Goal: Transaction & Acquisition: Purchase product/service

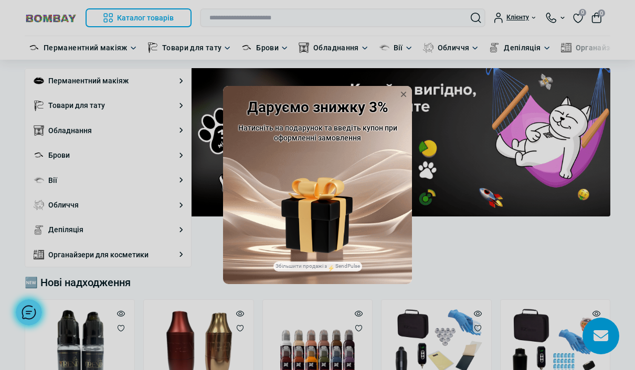
click at [336, 201] on img at bounding box center [316, 199] width 71 height 44
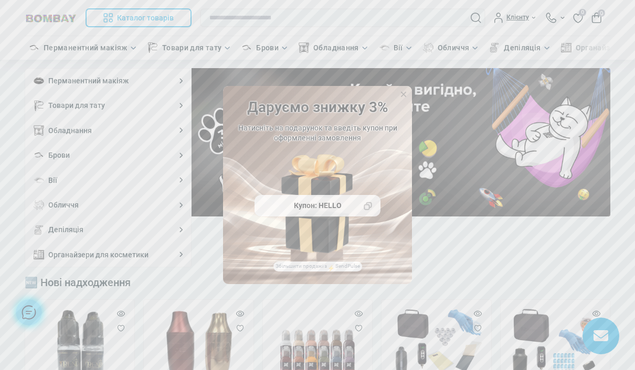
click at [370, 210] on icon at bounding box center [368, 206] width 8 height 8
click at [404, 100] on icon at bounding box center [403, 94] width 10 height 10
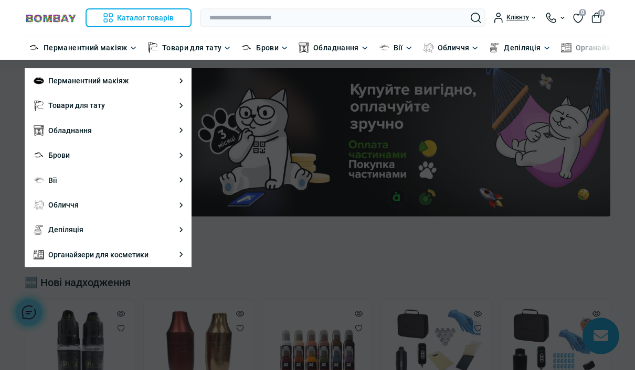
click at [244, 135] on link "Картриджі для тату" at bounding box center [233, 131] width 67 height 12
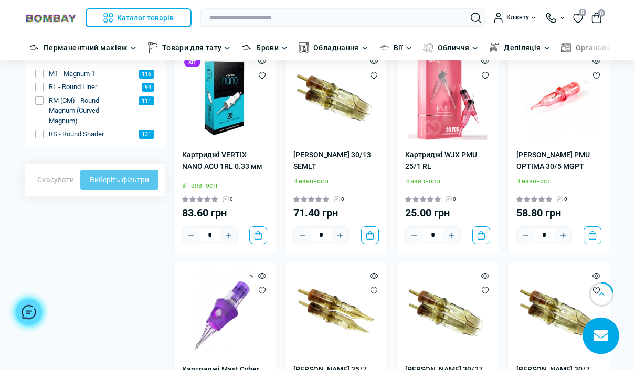
scroll to position [375, 0]
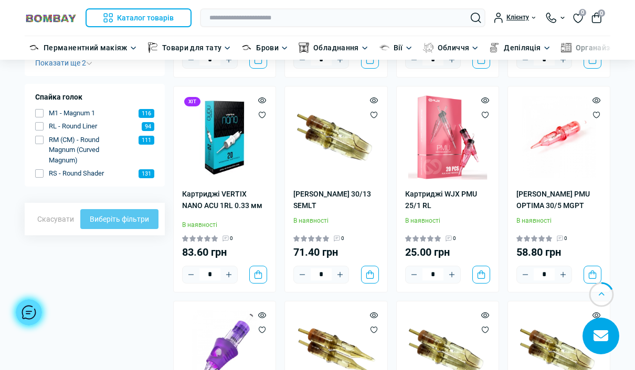
click at [444, 144] on img at bounding box center [447, 137] width 85 height 85
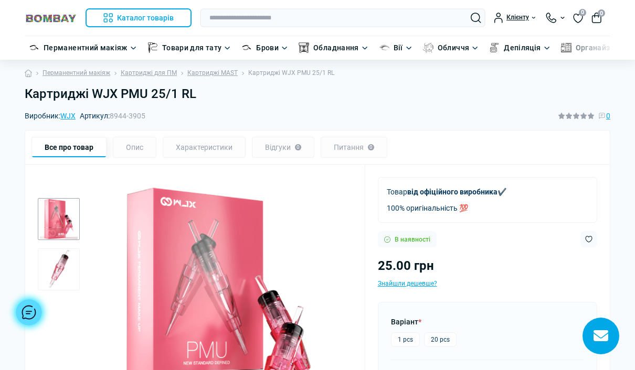
click at [74, 115] on link "WJX" at bounding box center [67, 116] width 15 height 8
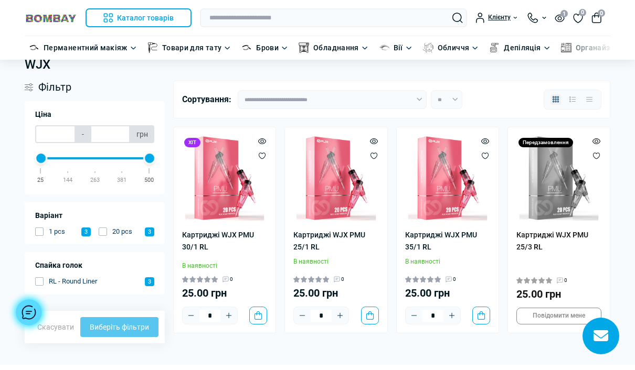
scroll to position [30, 0]
click at [454, 312] on icon "Plus" at bounding box center [451, 315] width 8 height 8
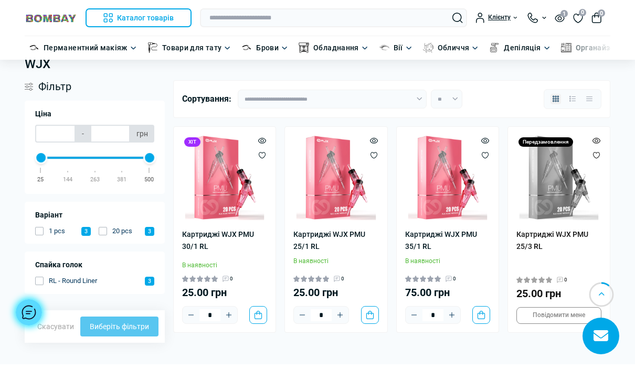
click at [451, 307] on button "Plus" at bounding box center [451, 315] width 17 height 17
type input "*"
click at [228, 308] on button "Plus" at bounding box center [228, 315] width 17 height 17
click at [229, 314] on icon "Plus" at bounding box center [228, 315] width 5 height 5
type input "*"
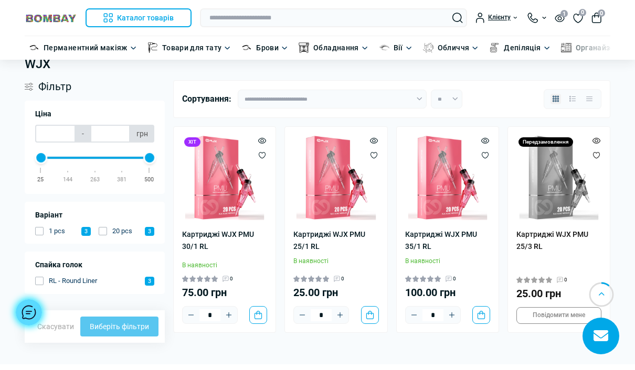
click at [265, 314] on button "До кошика" at bounding box center [258, 315] width 18 height 18
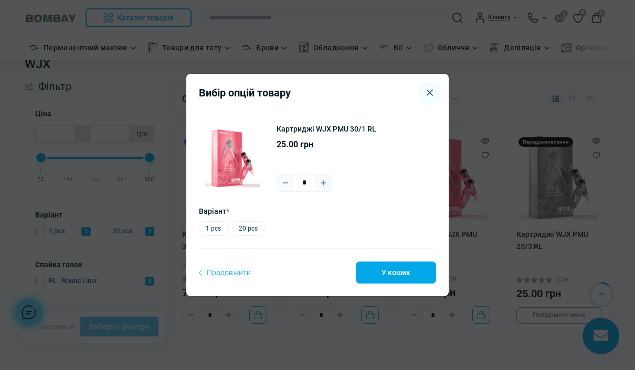
click at [426, 103] on button "Close" at bounding box center [429, 92] width 21 height 21
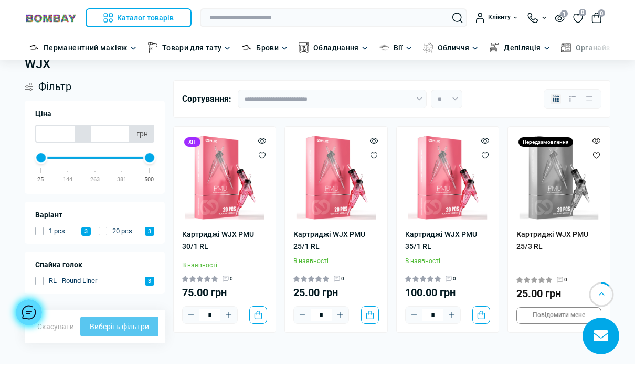
click at [479, 312] on button "До кошика" at bounding box center [481, 315] width 18 height 18
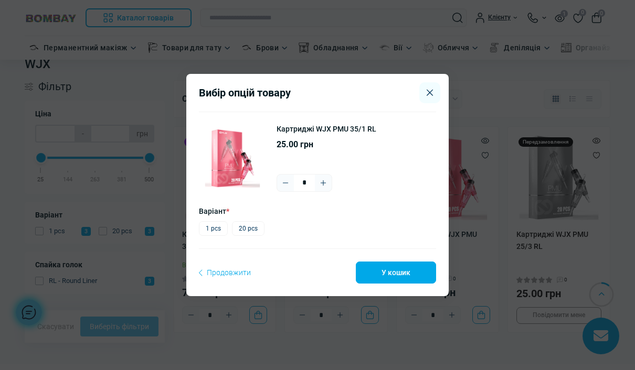
click at [319, 187] on icon "Plus" at bounding box center [323, 183] width 8 height 8
click at [323, 187] on icon "Plus" at bounding box center [323, 183] width 8 height 8
type input "*"
click at [398, 284] on button "У кошик" at bounding box center [396, 273] width 80 height 22
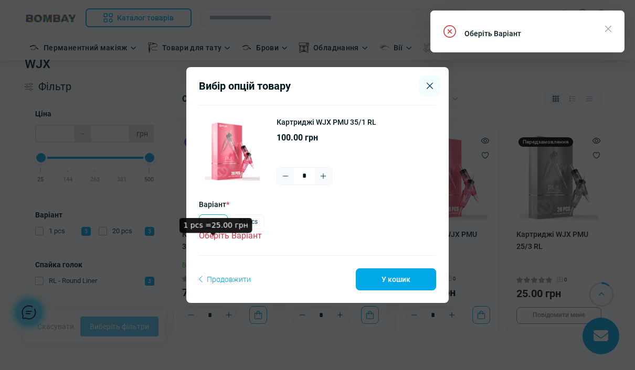
click at [206, 229] on label "1 pcs" at bounding box center [213, 222] width 29 height 15
click at [392, 291] on button "У кошик" at bounding box center [396, 280] width 80 height 22
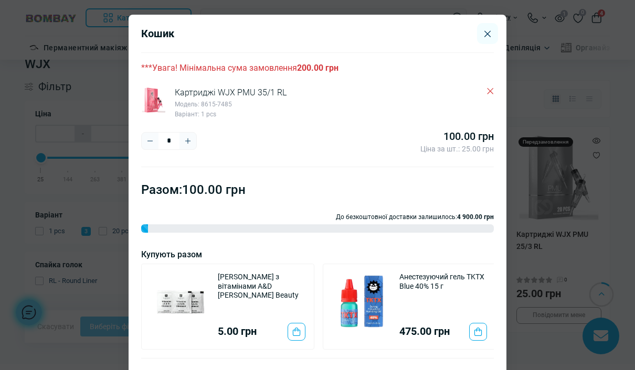
click at [303, 323] on button "To cart" at bounding box center [296, 332] width 18 height 18
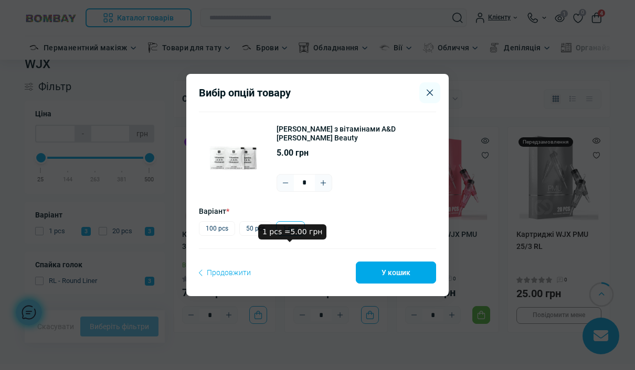
click at [294, 236] on label "1 pcs" at bounding box center [290, 228] width 29 height 15
click at [321, 187] on icon "Plus" at bounding box center [323, 183] width 8 height 8
click at [330, 191] on button "Plus" at bounding box center [323, 183] width 17 height 17
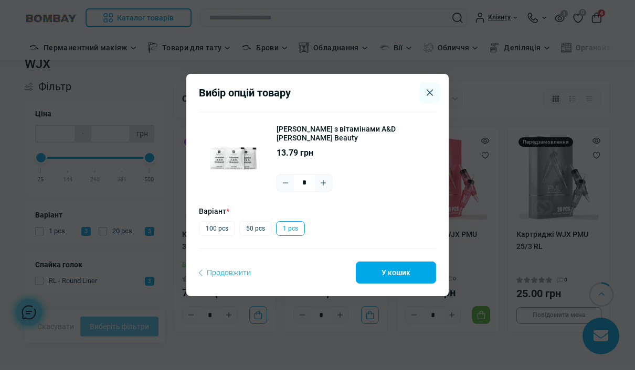
click at [328, 191] on button "Plus" at bounding box center [323, 183] width 17 height 17
click at [331, 191] on button "Plus" at bounding box center [323, 183] width 17 height 17
click at [334, 192] on div "Вазелін з вітамінами А&D Klever Beauty 29.16 грн *" at bounding box center [352, 158] width 168 height 67
click at [330, 191] on button "Plus" at bounding box center [323, 183] width 17 height 17
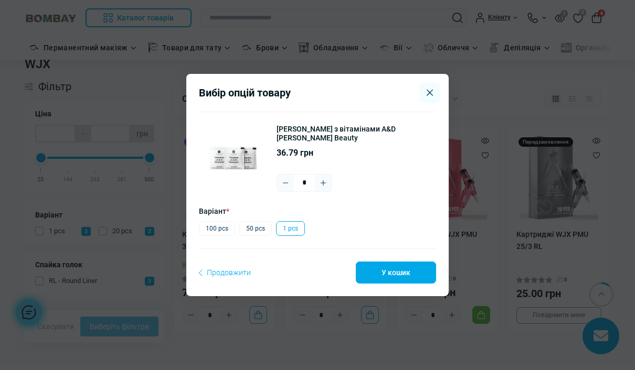
click at [330, 191] on button "Plus" at bounding box center [323, 183] width 17 height 17
click at [329, 191] on button "Plus" at bounding box center [323, 183] width 17 height 17
click at [321, 187] on icon "Plus" at bounding box center [323, 183] width 8 height 8
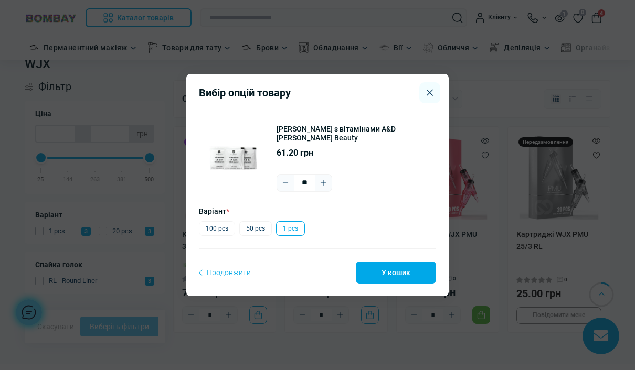
click at [331, 191] on button "Plus" at bounding box center [323, 183] width 17 height 17
click at [329, 191] on button "Plus" at bounding box center [323, 183] width 17 height 17
click at [328, 191] on button "Plus" at bounding box center [323, 183] width 17 height 17
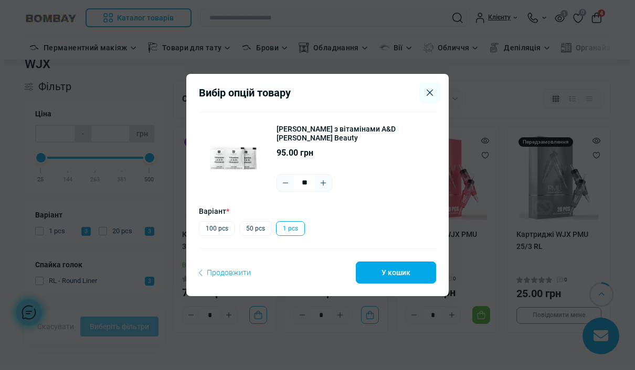
click at [329, 191] on button "Plus" at bounding box center [323, 183] width 17 height 17
type input "**"
click at [404, 284] on button "У кошик" at bounding box center [396, 273] width 80 height 22
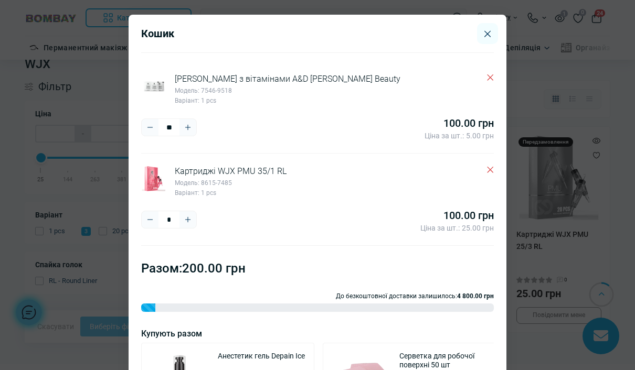
click at [484, 36] on icon "Close" at bounding box center [487, 33] width 6 height 7
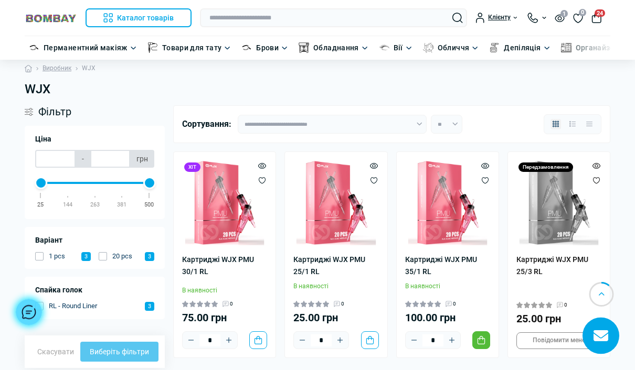
scroll to position [0, 0]
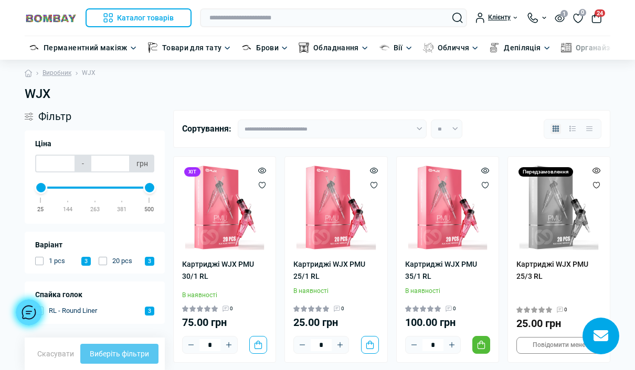
click at [595, 17] on button "24" at bounding box center [596, 18] width 10 height 10
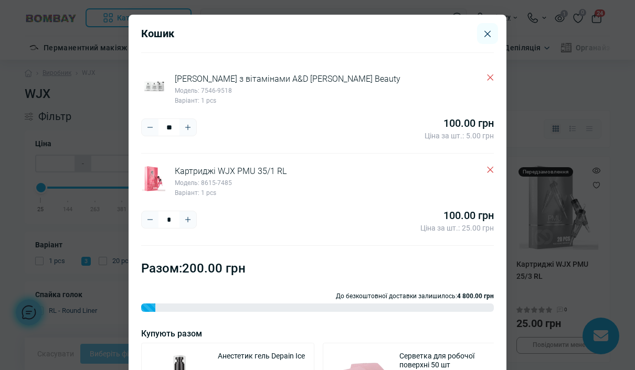
click at [184, 219] on icon "Plus" at bounding box center [188, 220] width 8 height 8
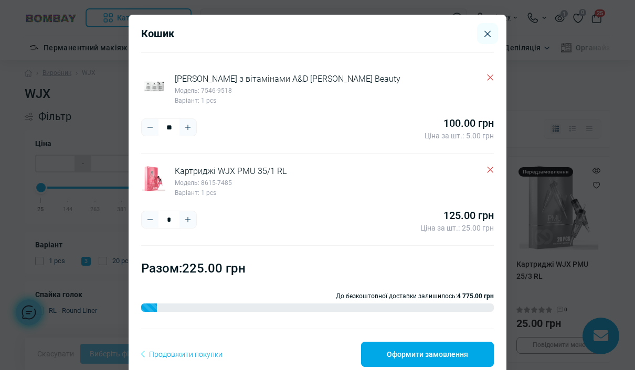
click at [491, 34] on button "Close" at bounding box center [487, 33] width 21 height 21
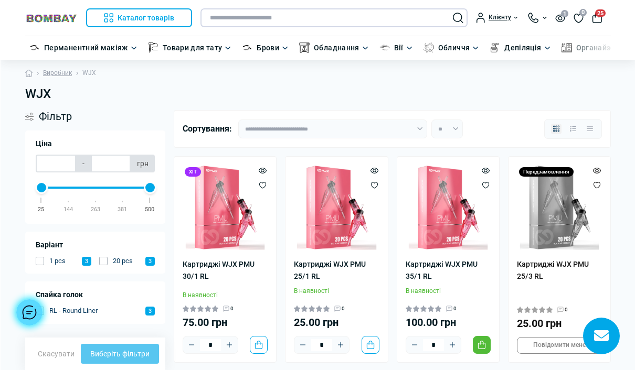
click at [304, 19] on input "text" at bounding box center [333, 17] width 267 height 19
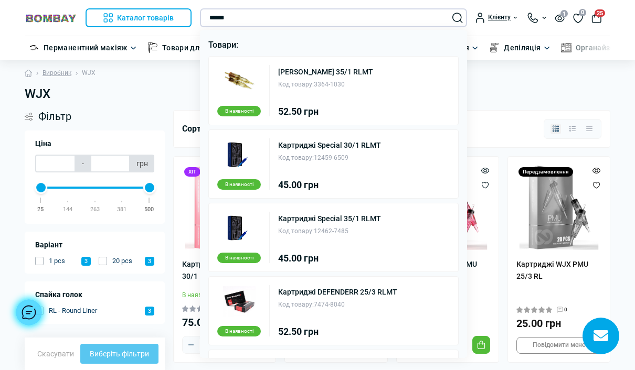
type input "******"
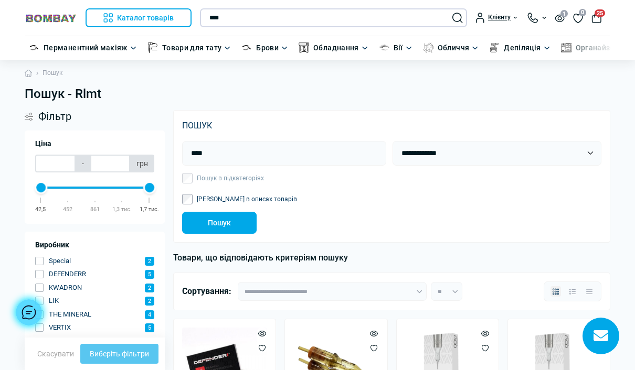
click at [313, 9] on input "****" at bounding box center [333, 17] width 267 height 19
click at [391, 10] on input "****" at bounding box center [333, 17] width 267 height 19
click at [456, 20] on button "Search" at bounding box center [457, 18] width 10 height 10
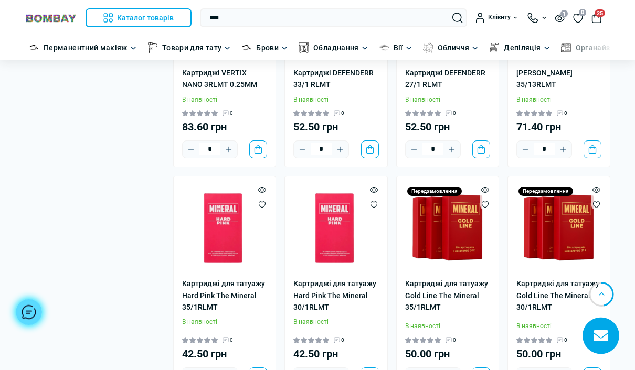
scroll to position [817, 0]
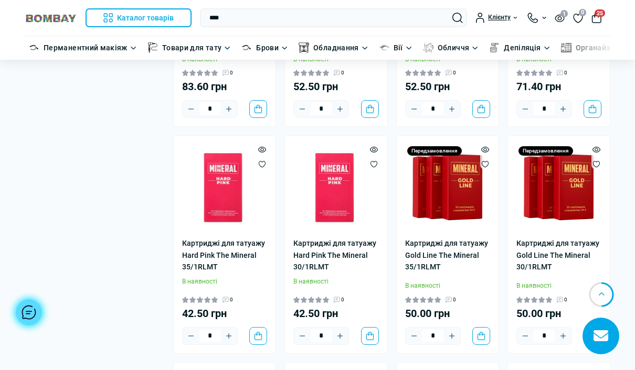
click at [230, 332] on icon "Plus" at bounding box center [229, 336] width 8 height 8
type input "*"
click at [258, 330] on button "До кошика" at bounding box center [258, 336] width 18 height 18
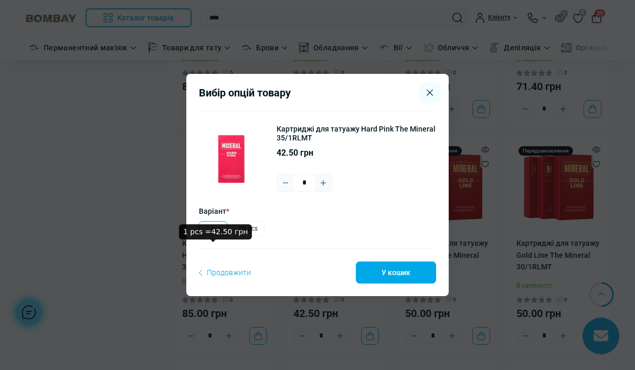
click at [215, 236] on label "1 pcs" at bounding box center [213, 228] width 29 height 15
click at [324, 187] on icon "Plus" at bounding box center [323, 183] width 8 height 8
type input "*"
click at [398, 284] on button "У кошик" at bounding box center [396, 273] width 80 height 22
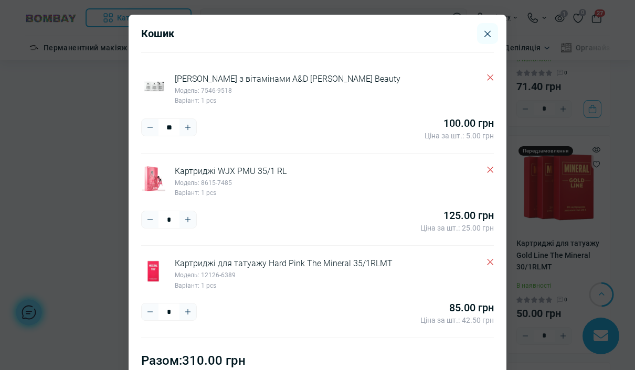
click at [496, 31] on button "Close" at bounding box center [487, 33] width 21 height 21
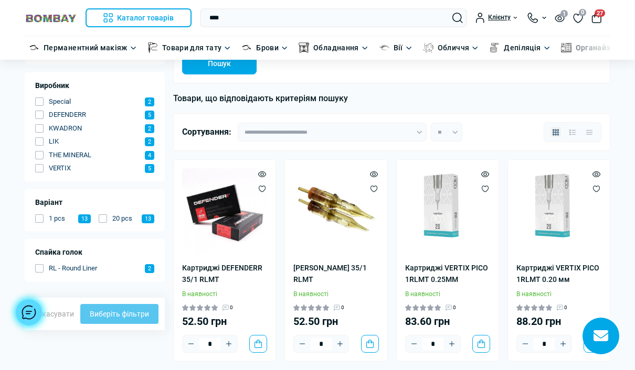
scroll to position [0, 0]
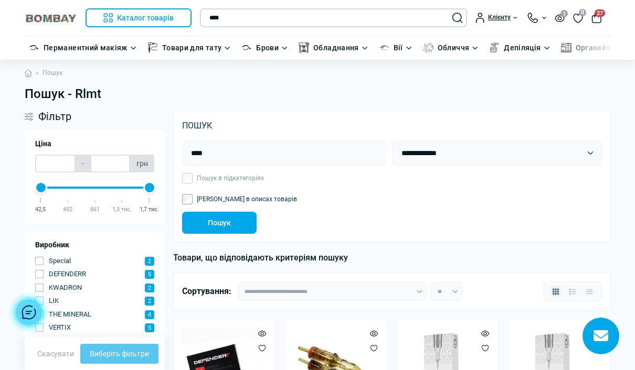
click at [248, 16] on input "****" at bounding box center [333, 17] width 267 height 19
type input "**"
click at [456, 20] on button "Search" at bounding box center [457, 18] width 10 height 10
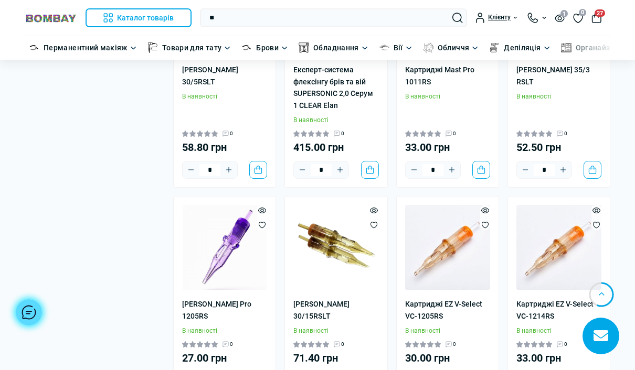
scroll to position [1262, 0]
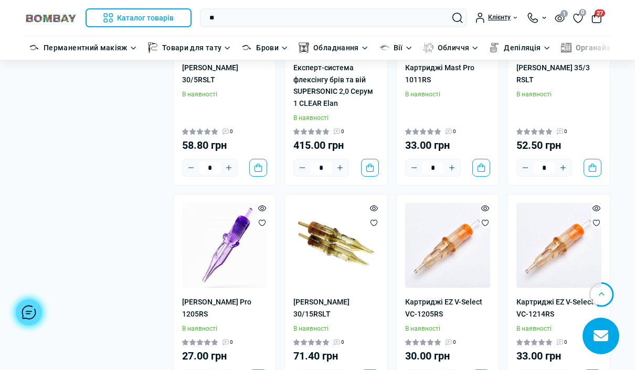
type input "*"
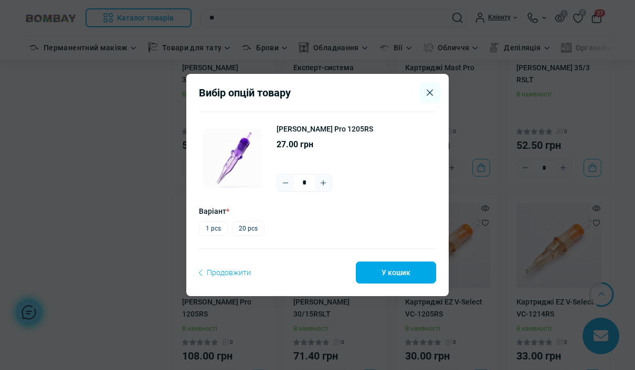
click at [213, 236] on label "1 pcs" at bounding box center [213, 228] width 29 height 15
click at [325, 191] on button "Plus" at bounding box center [323, 183] width 17 height 17
click at [324, 191] on button "Plus" at bounding box center [323, 183] width 17 height 17
click at [327, 191] on button "Plus" at bounding box center [323, 183] width 17 height 17
click at [330, 191] on button "Plus" at bounding box center [323, 183] width 17 height 17
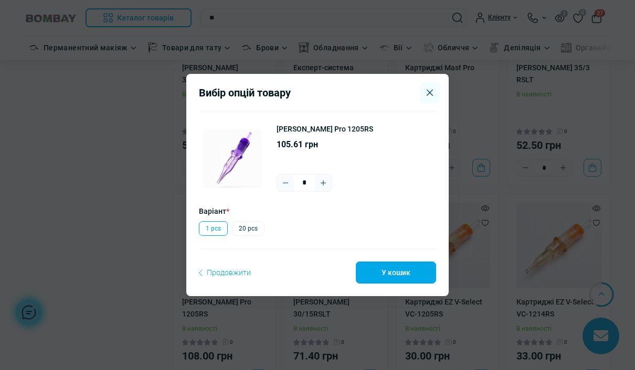
type input "*"
click at [400, 284] on button "У кошик" at bounding box center [396, 273] width 80 height 22
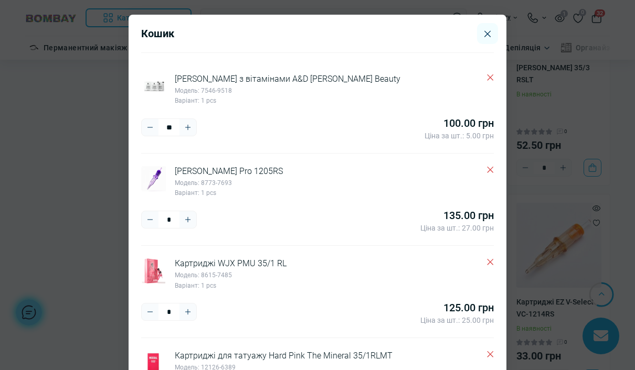
click at [488, 34] on icon "Close" at bounding box center [487, 33] width 6 height 7
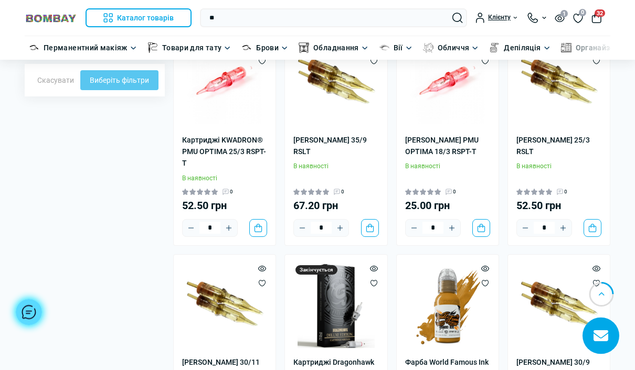
scroll to position [475, 0]
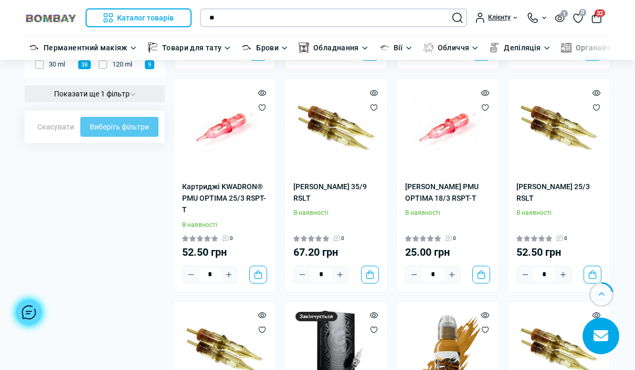
click at [399, 15] on input "**" at bounding box center [333, 17] width 267 height 19
type input "*"
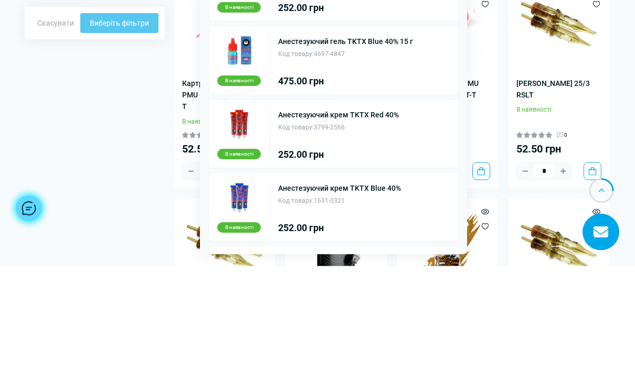
type input "****"
click at [398, 138] on div "Анестезуючий гель TKTX Blue 40% 15 г Код товару: 4697-4847 475.00 грн" at bounding box center [345, 163] width 135 height 51
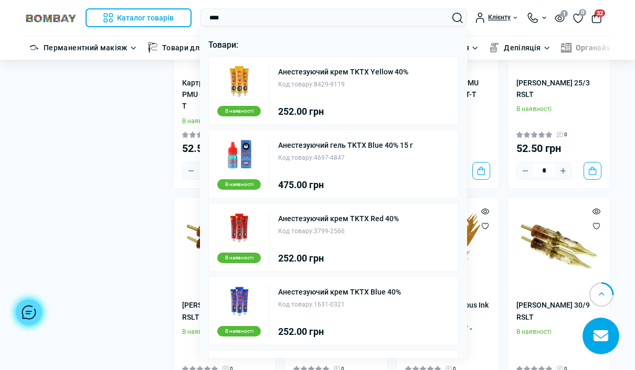
click at [389, 157] on div "Код товару: 4697-4847" at bounding box center [345, 158] width 135 height 10
click at [238, 149] on img at bounding box center [239, 154] width 33 height 33
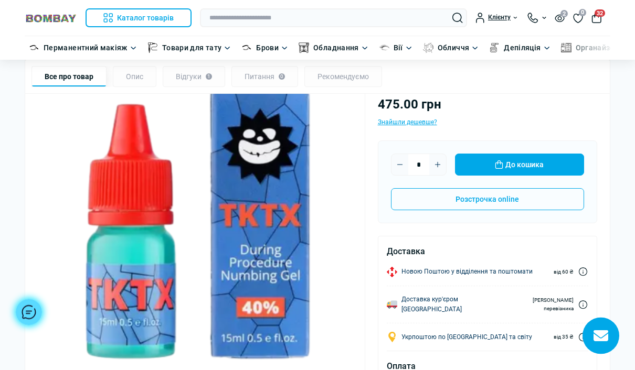
scroll to position [132, 0]
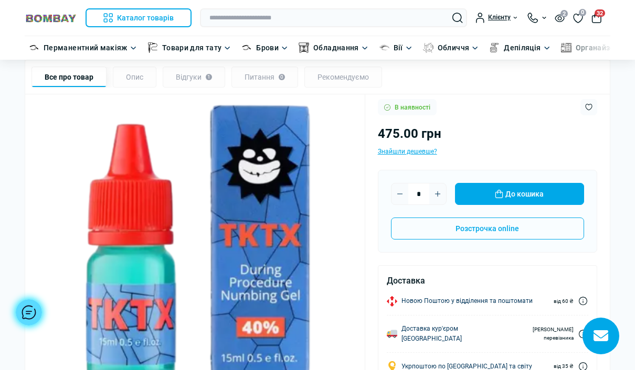
click at [522, 191] on button "До кошика" at bounding box center [519, 194] width 129 height 22
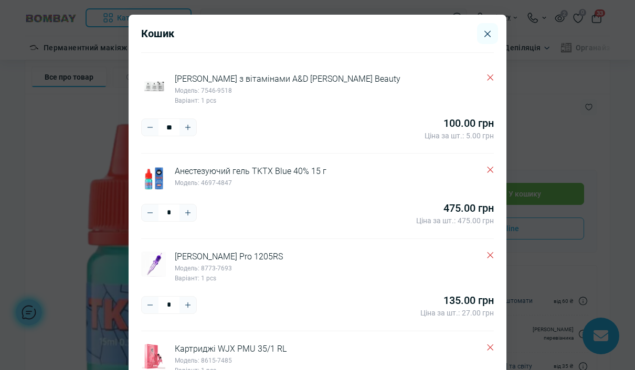
click at [569, 115] on div "Кошик [PERSON_NAME] з вітамінами А&D [PERSON_NAME] Beauty Модель: 7546-9518 Вар…" at bounding box center [317, 185] width 635 height 370
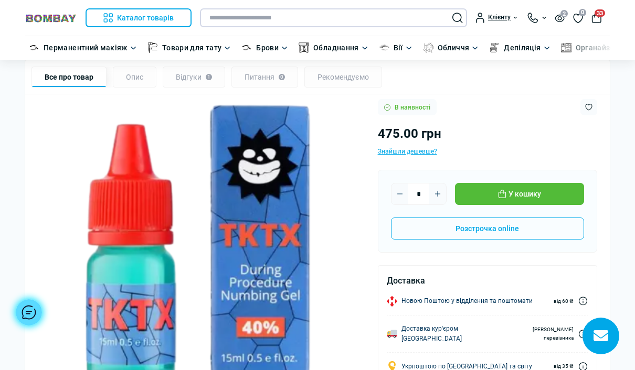
click at [339, 14] on input "text" at bounding box center [333, 17] width 267 height 19
type input "******"
click at [462, 20] on button "Search" at bounding box center [457, 18] width 10 height 10
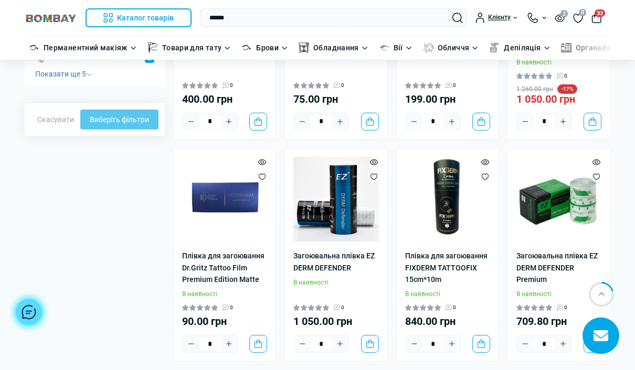
scroll to position [428, 0]
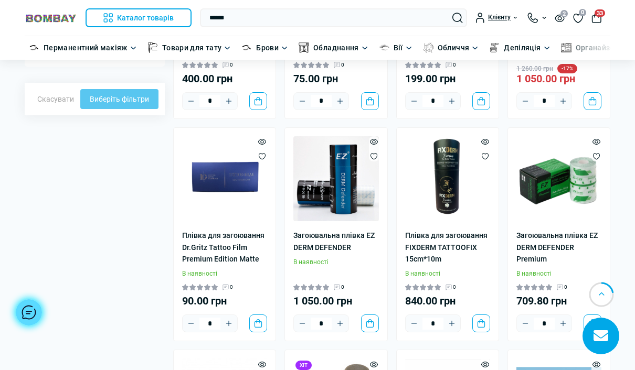
click at [237, 175] on img at bounding box center [224, 178] width 85 height 85
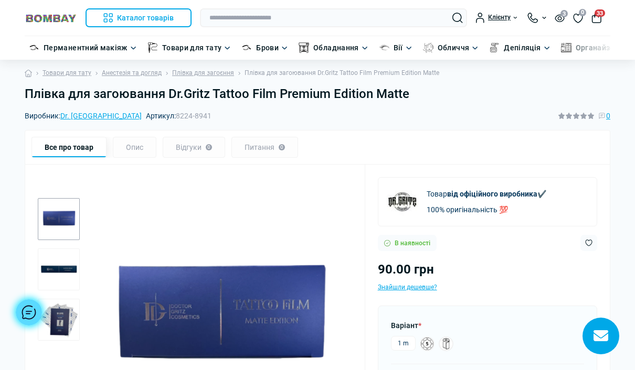
click at [59, 326] on img "3 / 3" at bounding box center [59, 320] width 42 height 42
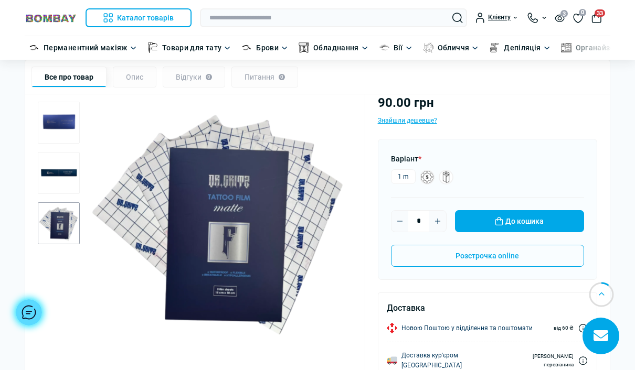
scroll to position [184, 0]
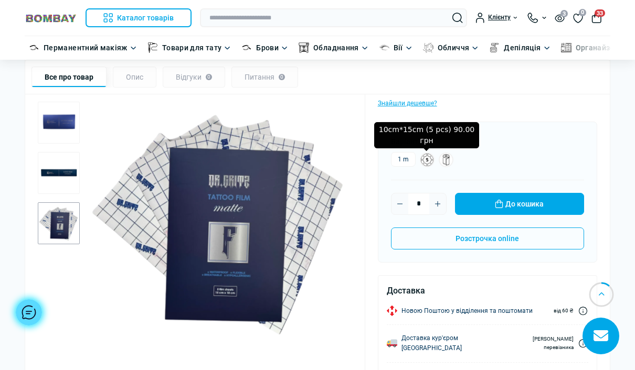
click at [423, 155] on label "10cm*15cm (5 pcs) 90.00 грн" at bounding box center [427, 160] width 15 height 15
click at [447, 156] on label "15сm*10m 1 150.00 грн" at bounding box center [446, 160] width 15 height 15
click at [426, 158] on label "10cm*15cm (5 pcs) 90.00 грн" at bounding box center [427, 160] width 15 height 15
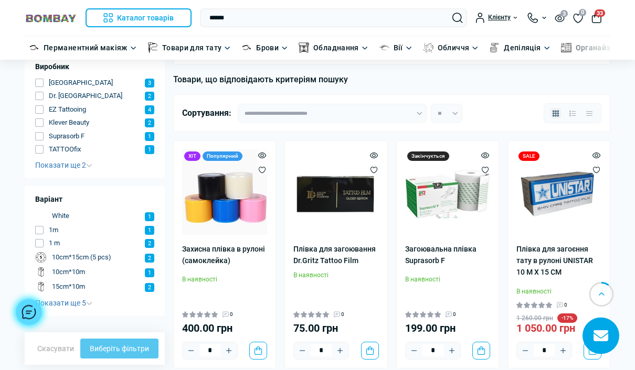
scroll to position [219, 0]
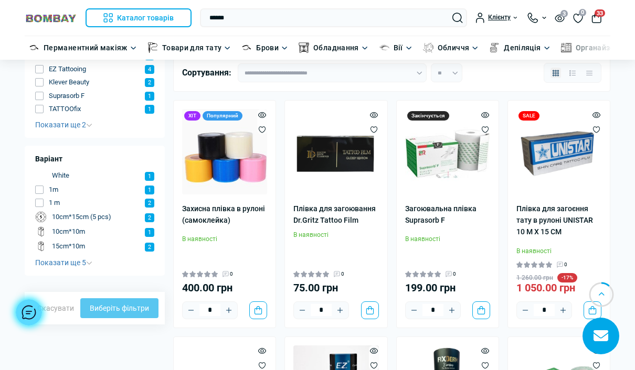
click at [446, 148] on img at bounding box center [447, 151] width 85 height 85
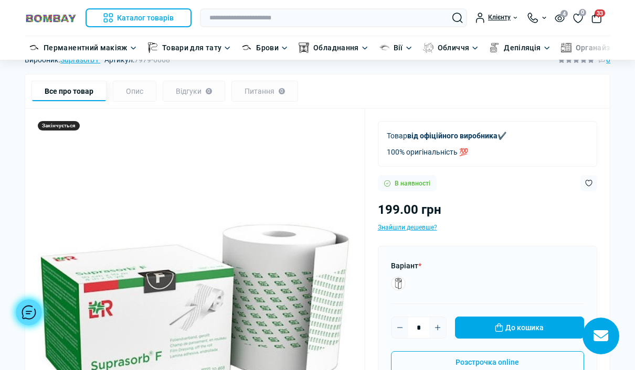
click at [503, 330] on button "До кошика" at bounding box center [519, 328] width 129 height 22
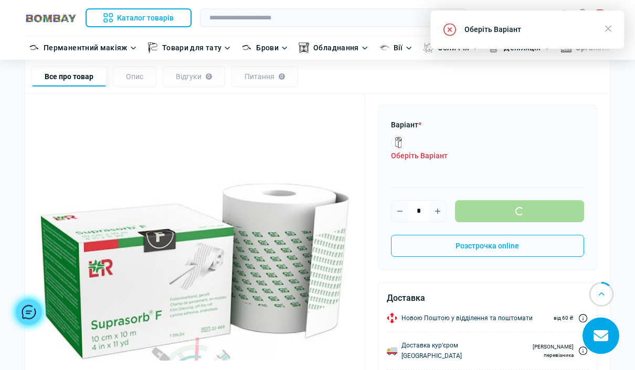
scroll to position [198, 0]
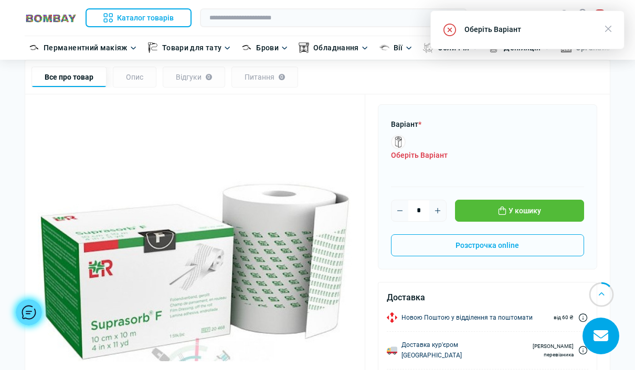
click at [429, 214] on button "Plus" at bounding box center [437, 210] width 17 height 17
click at [438, 212] on icon "Plus" at bounding box center [437, 211] width 8 height 8
click at [506, 210] on button "У кошику" at bounding box center [519, 211] width 129 height 22
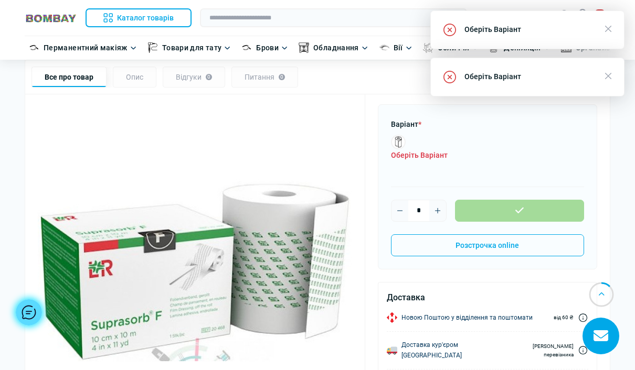
click at [405, 141] on label "10сm*10m 1 746.00 грн" at bounding box center [398, 142] width 15 height 15
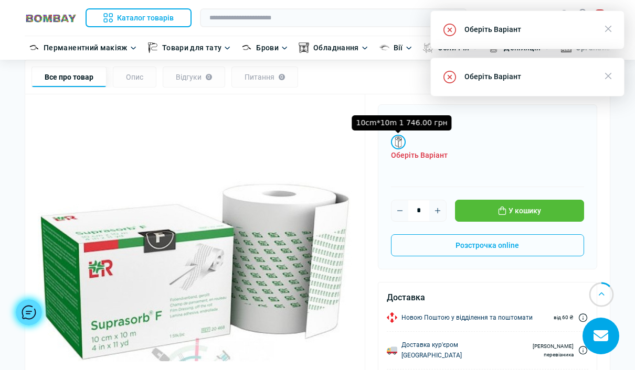
click at [398, 142] on label "10сm*10m 1 746.00 грн" at bounding box center [398, 142] width 15 height 15
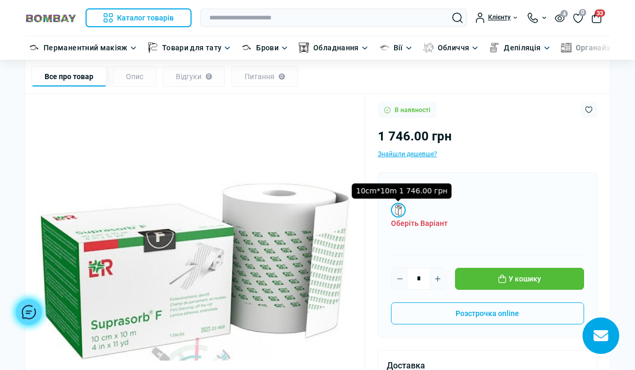
scroll to position [130, 0]
click at [439, 282] on button "Plus" at bounding box center [437, 279] width 17 height 17
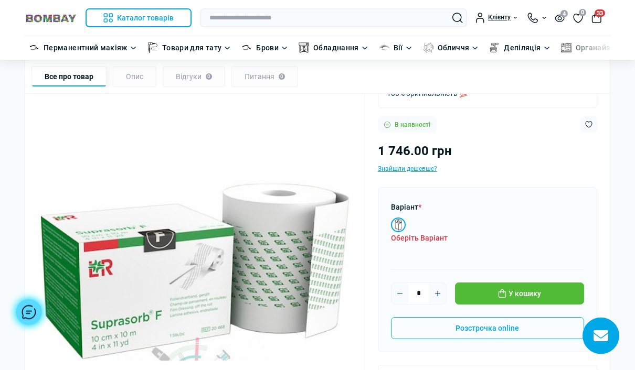
scroll to position [0, 0]
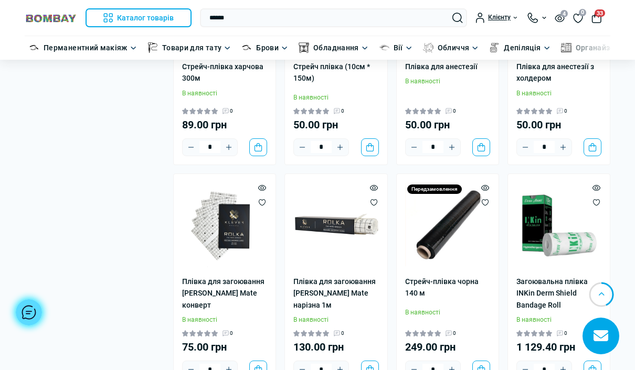
scroll to position [829, 0]
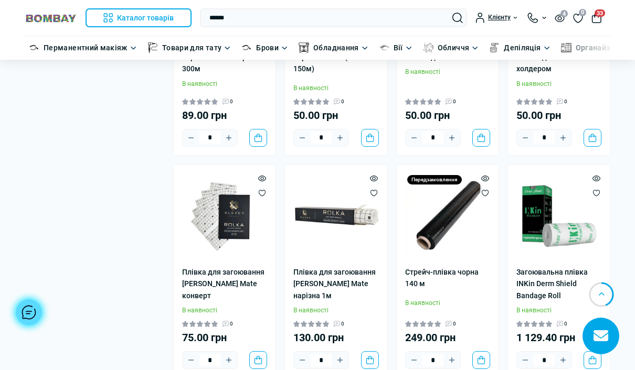
click at [340, 220] on img at bounding box center [335, 215] width 85 height 85
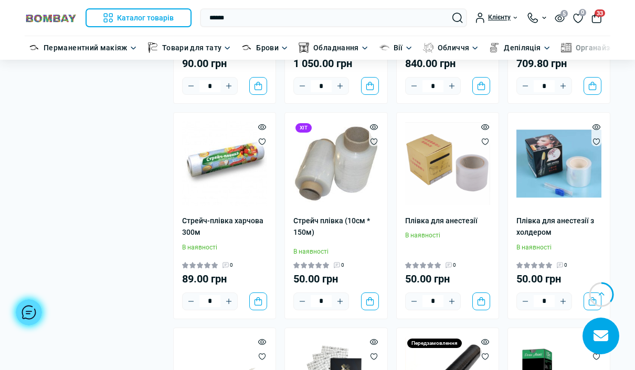
scroll to position [667, 0]
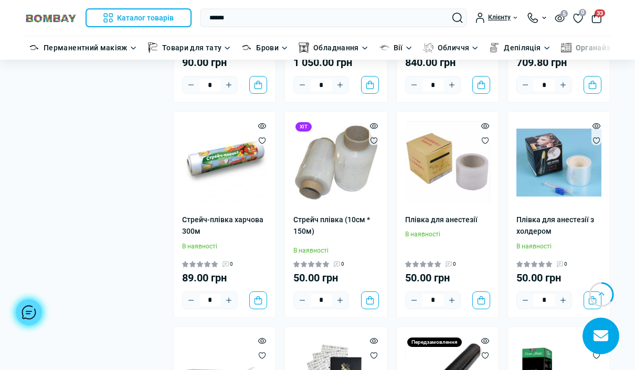
click at [370, 297] on button "До кошика" at bounding box center [370, 301] width 18 height 18
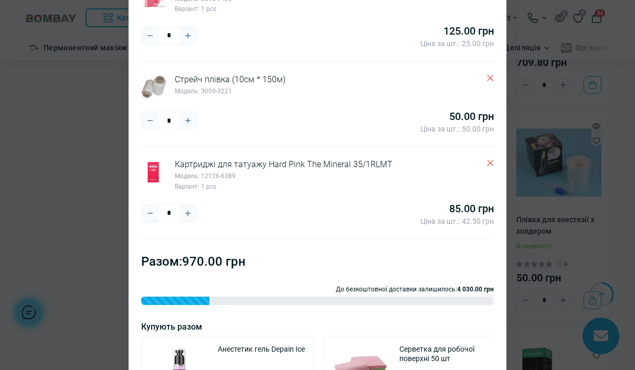
scroll to position [340, 0]
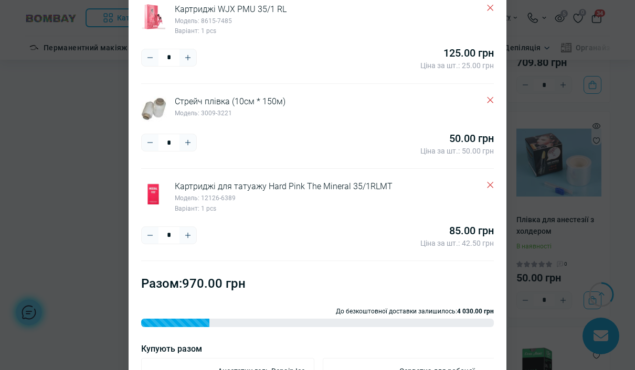
click at [574, 231] on div "Кошик [PERSON_NAME] з вітамінами А&D [PERSON_NAME] Beauty Модель: 7546-9518 Вар…" at bounding box center [317, 185] width 635 height 370
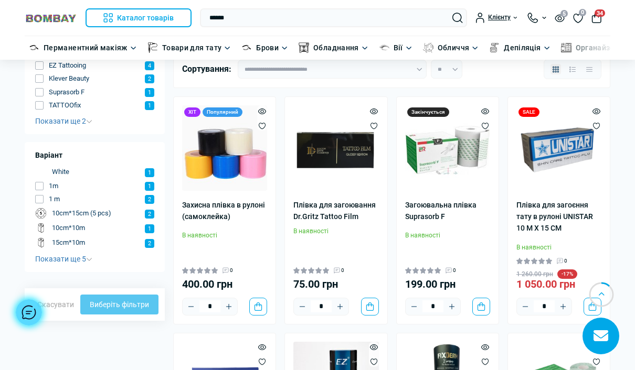
scroll to position [222, 0]
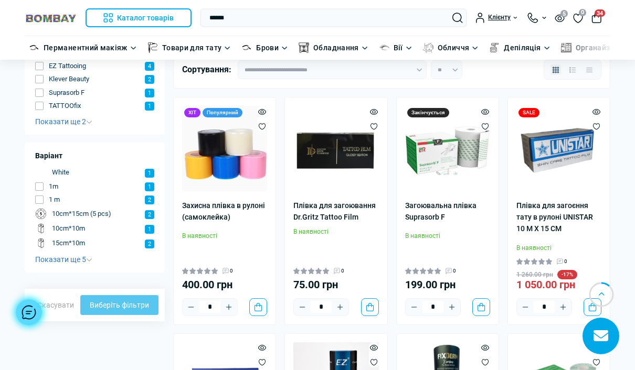
click at [454, 172] on img at bounding box center [447, 148] width 85 height 85
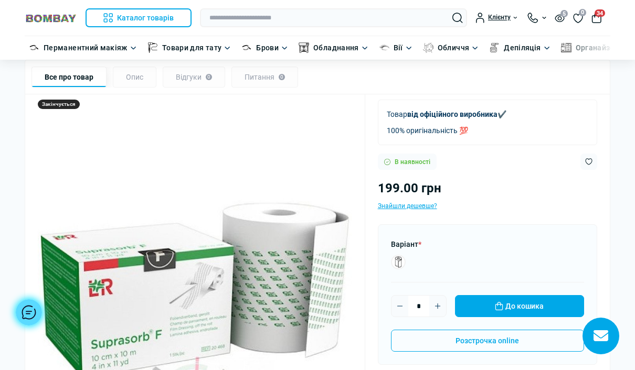
click at [533, 307] on button "До кошика" at bounding box center [519, 306] width 129 height 22
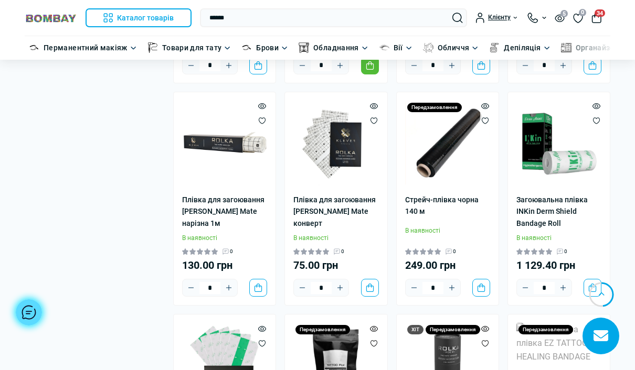
scroll to position [903, 0]
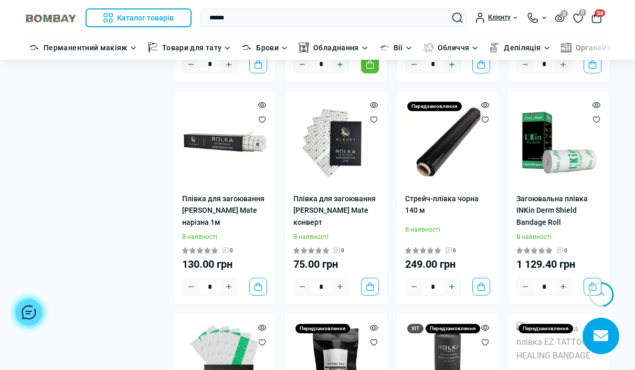
click at [260, 282] on button "До кошика" at bounding box center [258, 287] width 18 height 18
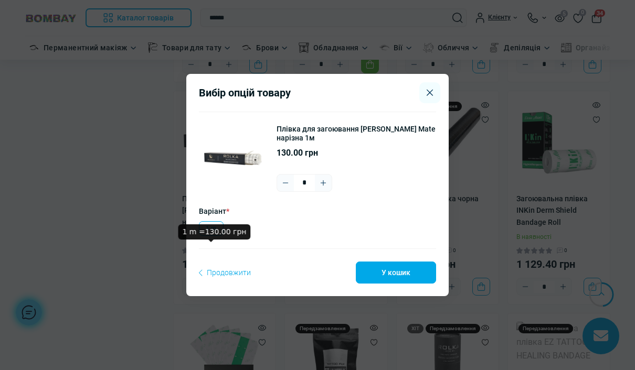
click at [212, 236] on label "1 m" at bounding box center [211, 228] width 25 height 15
click at [400, 284] on button "У кошик" at bounding box center [396, 273] width 80 height 22
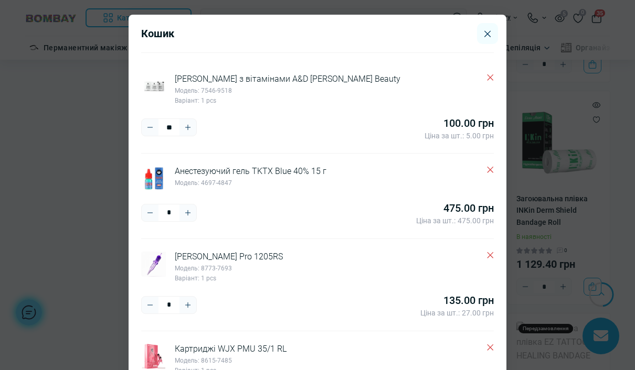
scroll to position [0, 0]
click at [540, 56] on div "Кошик Вазелін з вітамінами А&D Klever Beauty Модель: 7546-9518 Варіант: 1 pcs *…" at bounding box center [317, 185] width 635 height 370
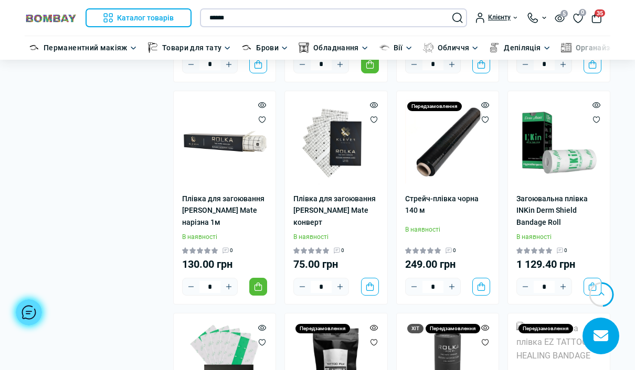
click at [355, 17] on input "******" at bounding box center [333, 17] width 267 height 19
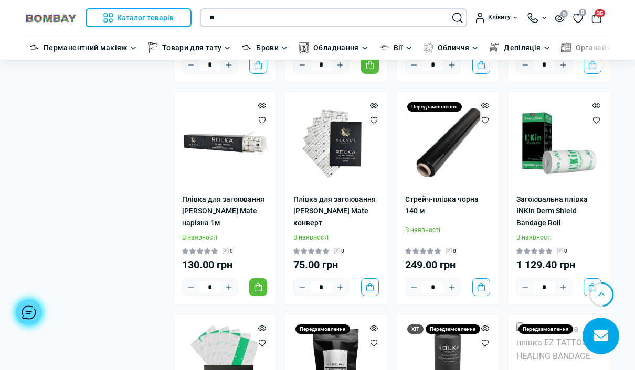
type input "*"
click at [451, 14] on input "*****" at bounding box center [333, 17] width 267 height 19
type input "*****"
click at [459, 21] on button "Search" at bounding box center [457, 18] width 10 height 10
click at [447, 0] on html "Ви дивилися Каталог товарів Каталог товарів Перманентний макіяж Каталог товарів…" at bounding box center [317, 243] width 635 height 2291
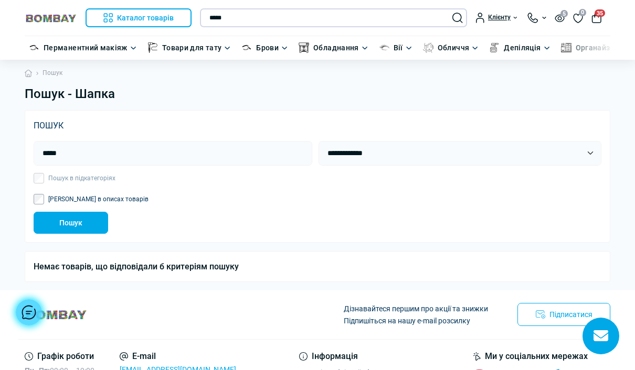
click at [271, 19] on input "*****" at bounding box center [333, 17] width 267 height 19
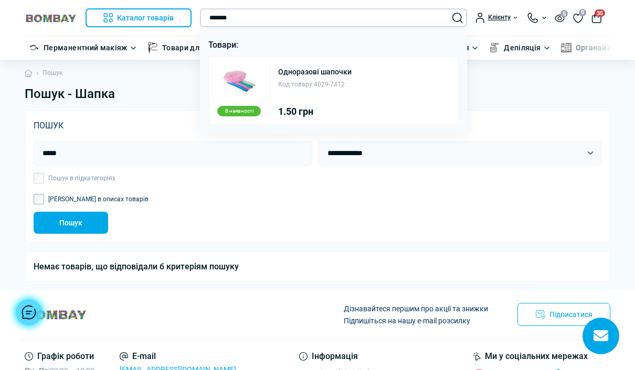
type input "*******"
click at [356, 84] on div "В наявності Одноразові шапочки Код товару: 4029-7412 1.50 грн" at bounding box center [333, 90] width 250 height 69
click at [371, 82] on div "В наявності Одноразові шапочки Код товару: 4029-7412 1.50 грн" at bounding box center [333, 90] width 250 height 69
click at [324, 68] on link "Одноразові шапочки" at bounding box center [314, 71] width 73 height 7
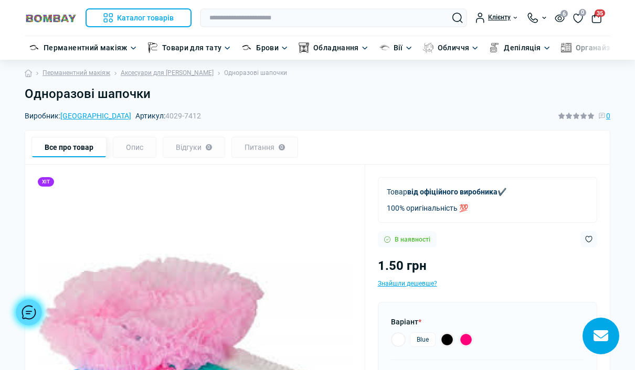
click at [593, 17] on button "35" at bounding box center [596, 18] width 10 height 10
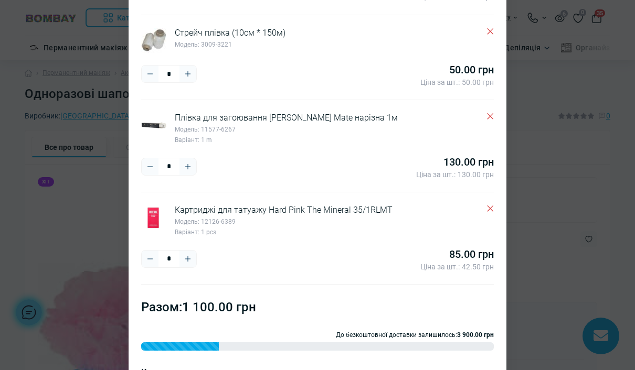
scroll to position [423, 0]
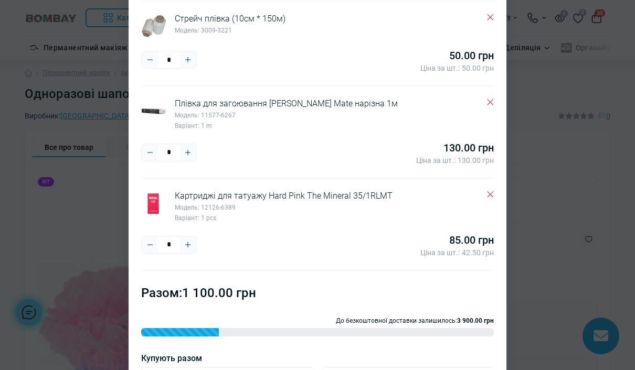
click at [551, 188] on div "Кошик Вазелін з вітамінами А&D Klever Beauty Модель: 7546-9518 Варіант: 1 pcs *…" at bounding box center [317, 185] width 635 height 370
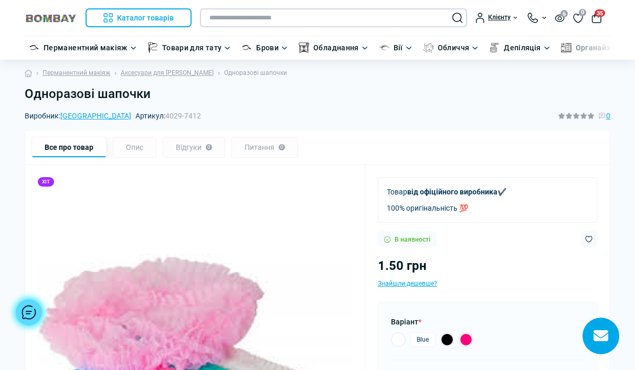
click at [299, 18] on input "text" at bounding box center [333, 17] width 267 height 19
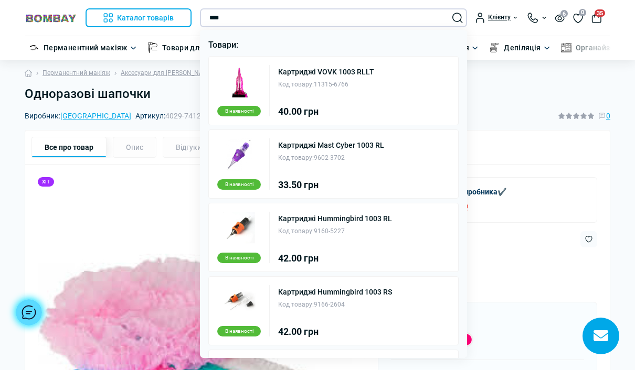
type input "****"
click at [356, 75] on link "Картриджі VOVK 1003 RLLT" at bounding box center [326, 71] width 96 height 7
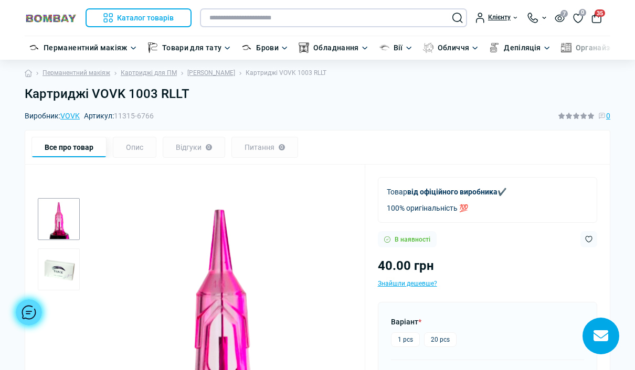
click at [299, 26] on input "text" at bounding box center [333, 17] width 267 height 19
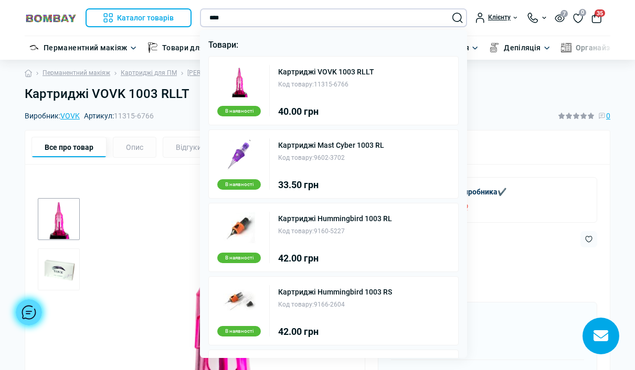
type input "****"
click at [462, 16] on button "Search" at bounding box center [457, 18] width 10 height 10
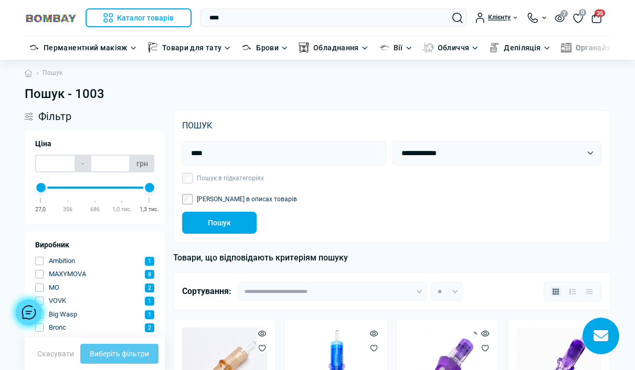
click at [601, 16] on span "35" at bounding box center [599, 12] width 10 height 7
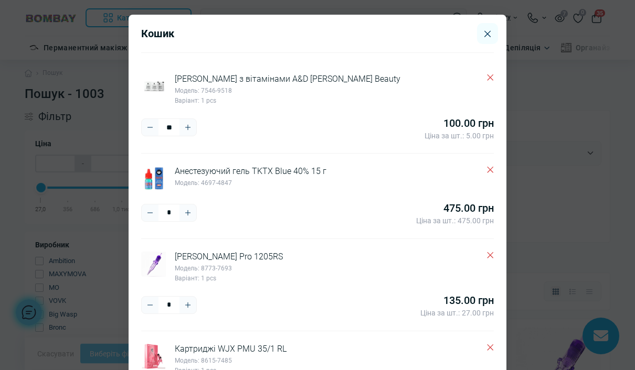
click at [193, 123] on button "Plus" at bounding box center [187, 127] width 17 height 17
click at [193, 123] on div at bounding box center [317, 185] width 635 height 370
click at [191, 122] on div at bounding box center [317, 185] width 635 height 370
click at [191, 132] on button "Plus" at bounding box center [187, 127] width 17 height 17
click at [189, 126] on icon "Plus" at bounding box center [188, 127] width 8 height 8
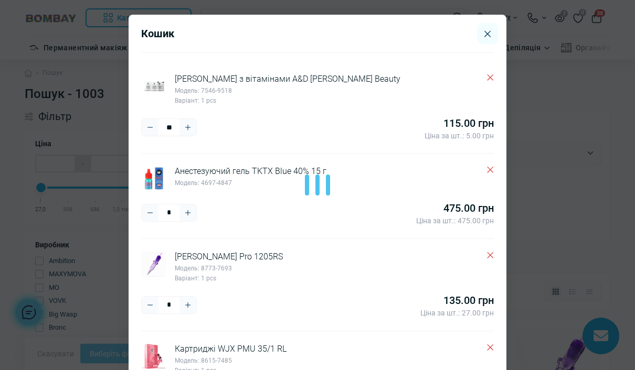
click at [190, 127] on icon "Plus" at bounding box center [188, 127] width 8 height 8
click at [194, 126] on button "Plus" at bounding box center [187, 127] width 17 height 17
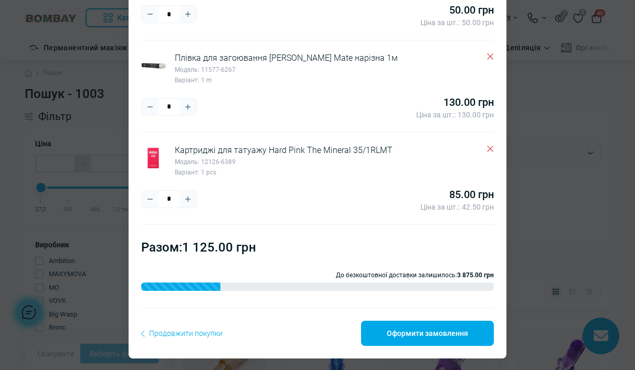
scroll to position [468, 0]
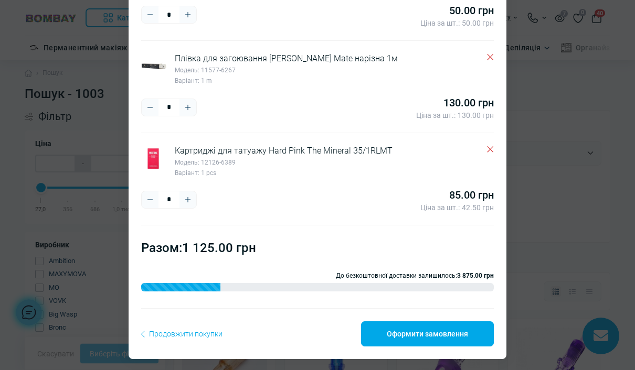
click at [420, 324] on link "Оформити замовлення" at bounding box center [427, 334] width 133 height 25
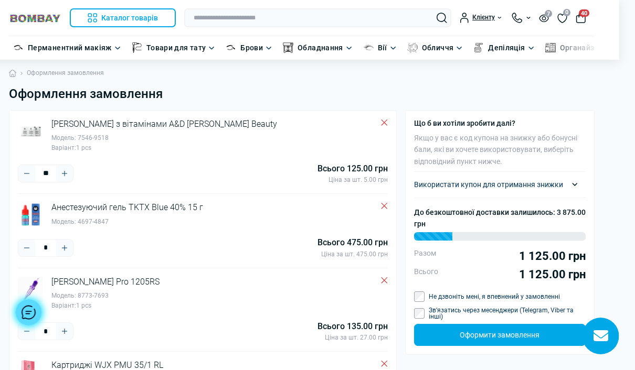
scroll to position [0, 16]
click at [564, 180] on div "Використати купон для отримання знижки" at bounding box center [500, 184] width 172 height 9
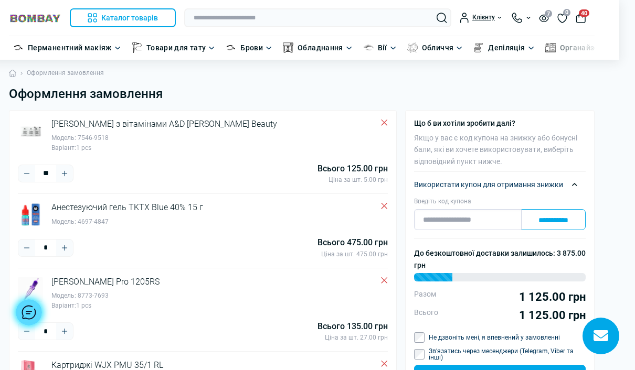
click at [455, 217] on input "Введіть код купона" at bounding box center [468, 219] width 108 height 21
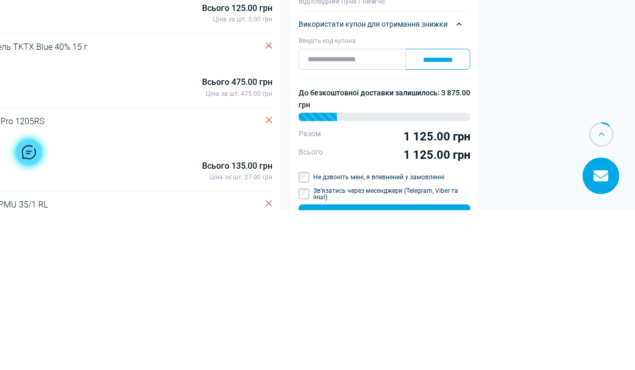
click at [326, 209] on input "Введіть код купона" at bounding box center [352, 219] width 108 height 21
paste input "**********"
click at [443, 209] on input "**********" at bounding box center [437, 219] width 65 height 21
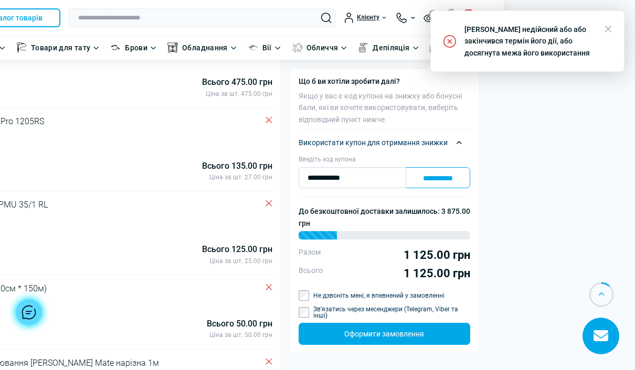
click at [335, 174] on input "**********" at bounding box center [352, 177] width 108 height 21
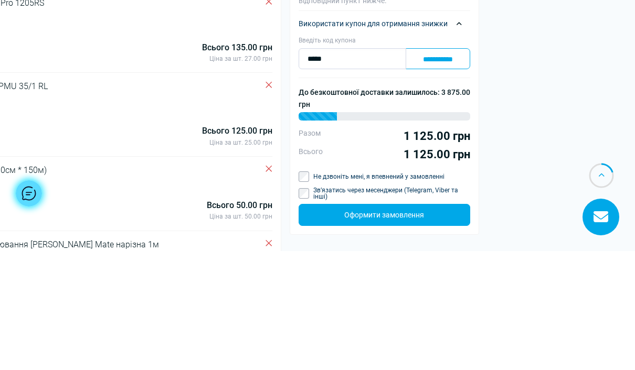
type input "*****"
click at [433, 167] on input "**********" at bounding box center [437, 177] width 65 height 21
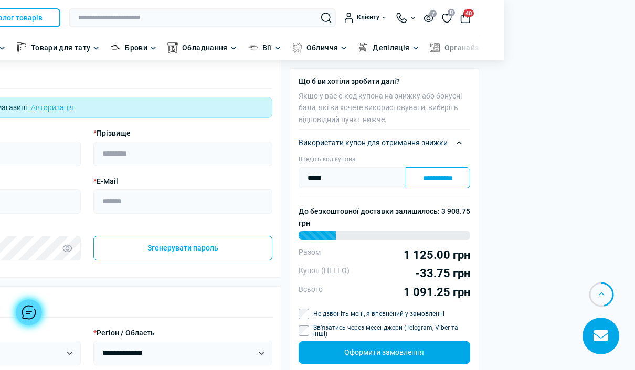
scroll to position [628, 86]
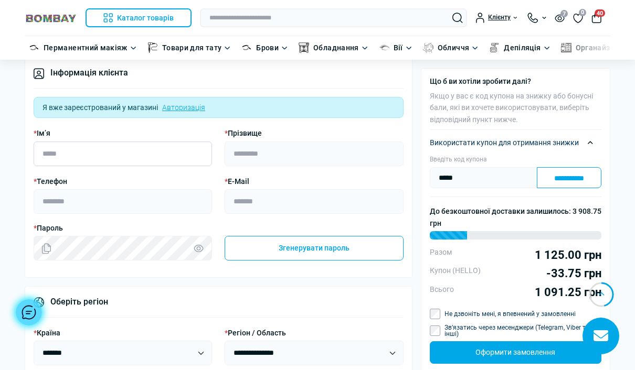
click at [89, 154] on input "* Ім’я" at bounding box center [123, 154] width 178 height 25
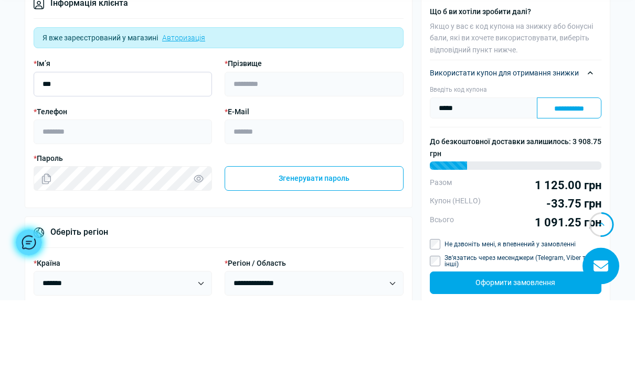
type input "***"
click at [282, 142] on input "* Прізвище" at bounding box center [314, 154] width 178 height 25
type input "********"
click at [122, 190] on input "* Телефон" at bounding box center [123, 202] width 178 height 25
type input "**********"
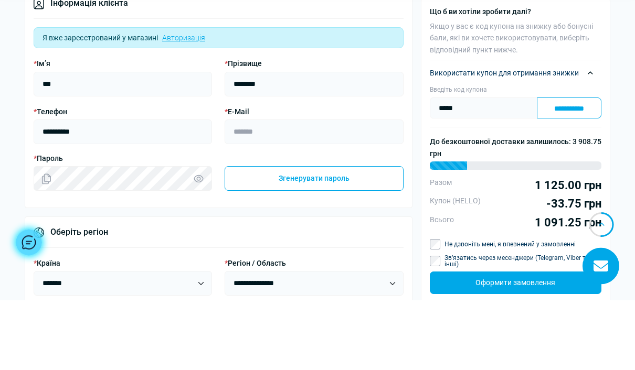
type input "**********"
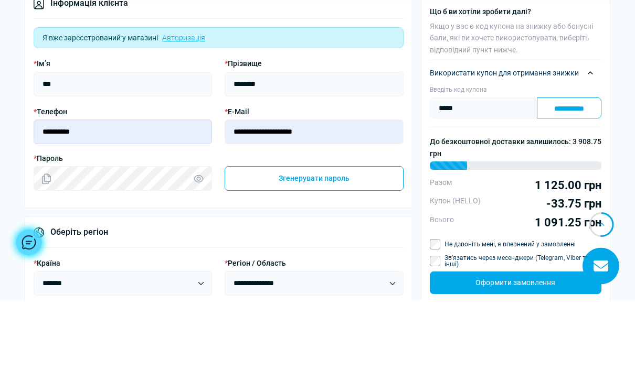
scroll to position [698, 0]
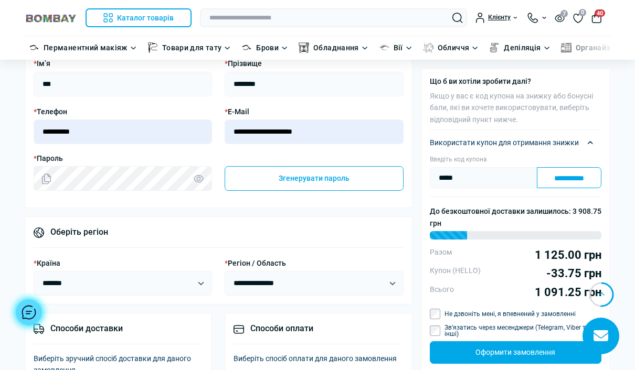
type input "**********"
click at [344, 174] on button "Згенерувати пароль" at bounding box center [314, 178] width 178 height 24
click at [187, 278] on select "**********" at bounding box center [123, 283] width 178 height 25
click at [304, 279] on select "**********" at bounding box center [314, 283] width 178 height 25
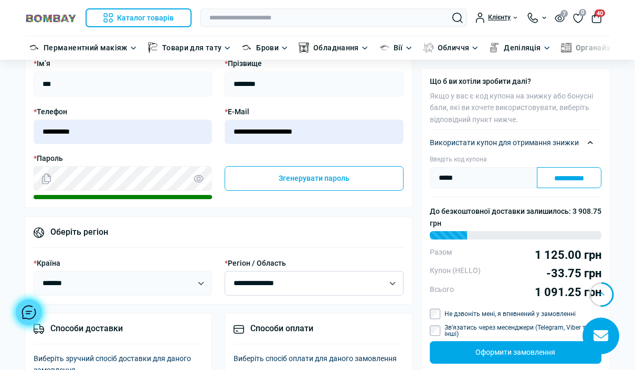
select select "****"
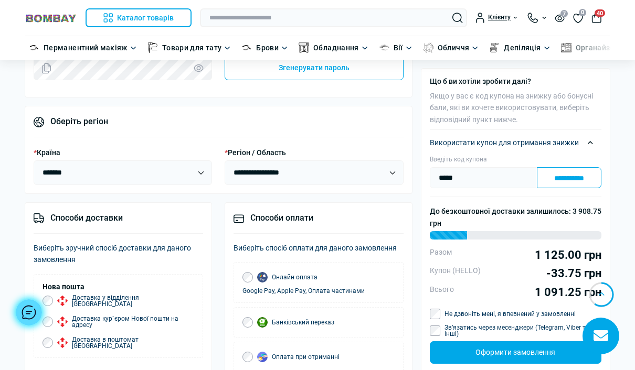
scroll to position [806, 0]
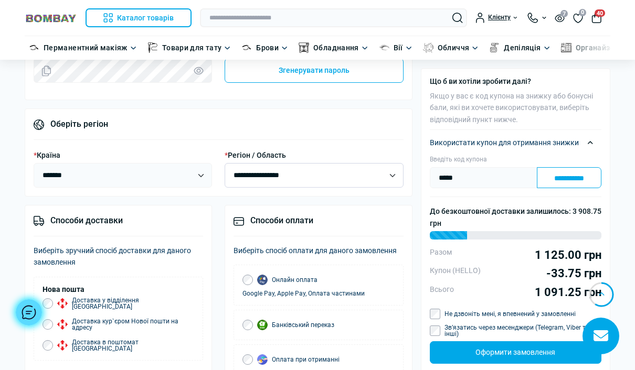
click at [379, 173] on select "**********" at bounding box center [314, 175] width 178 height 25
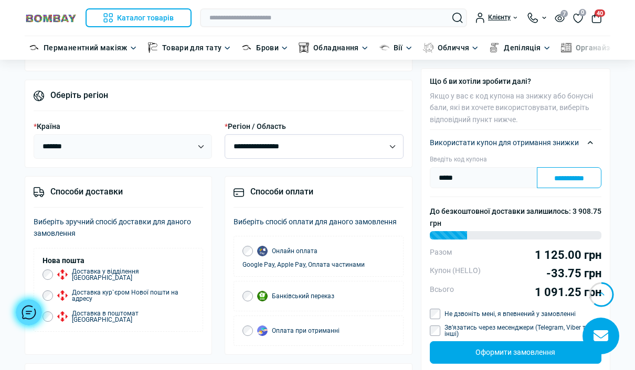
scroll to position [836, 0]
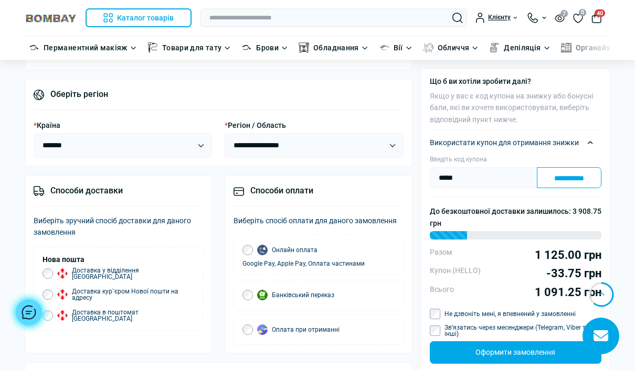
click at [329, 328] on label "Оплата при отриманні" at bounding box center [296, 330] width 88 height 10
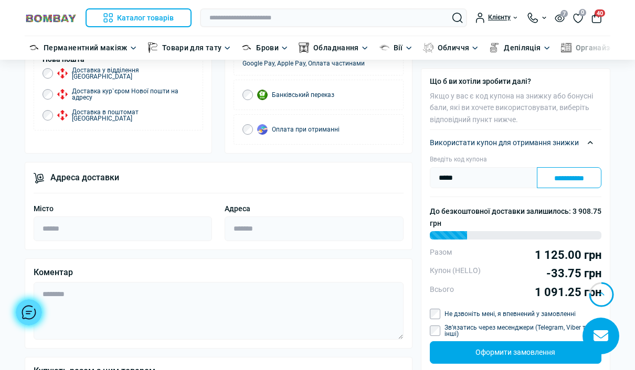
scroll to position [1048, 0]
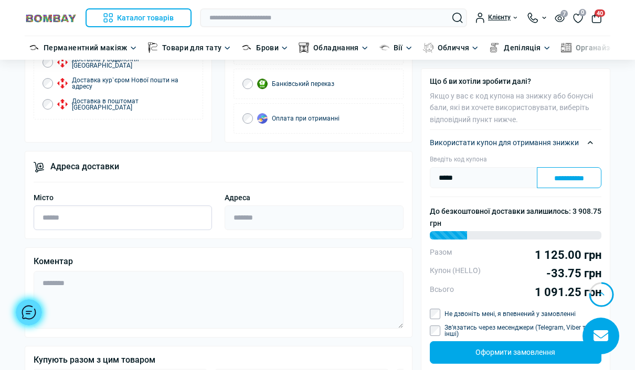
click at [147, 211] on input "Місто" at bounding box center [123, 218] width 178 height 25
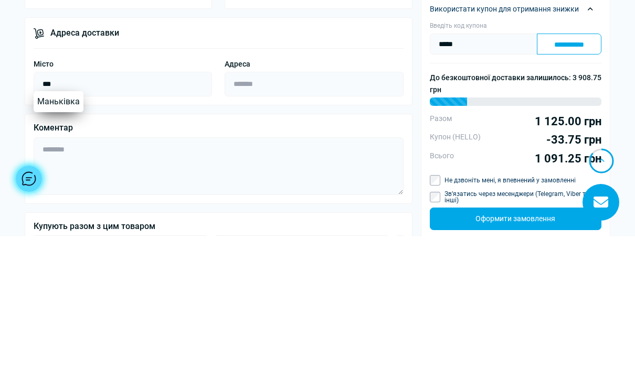
click at [50, 225] on link "Маньківка" at bounding box center [59, 235] width 50 height 21
type input "*********"
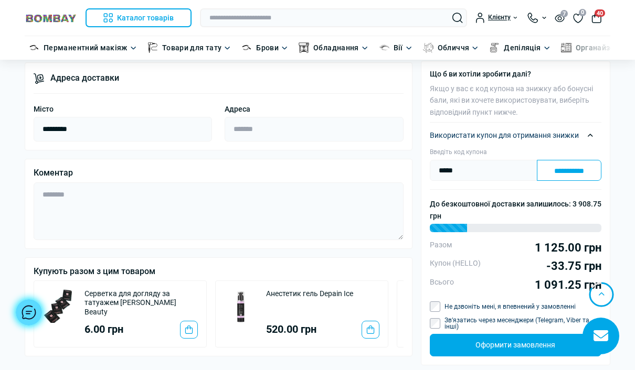
scroll to position [1104, 0]
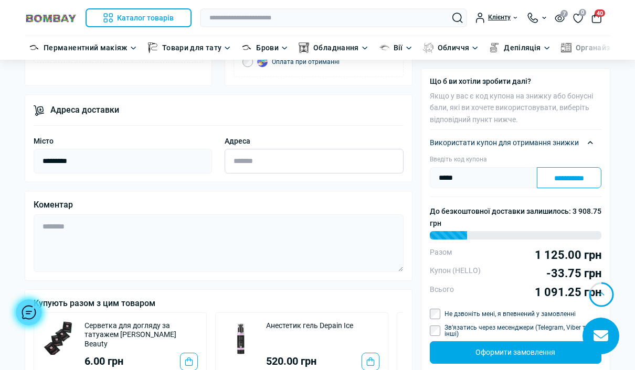
click at [282, 149] on input "Адреса" at bounding box center [314, 161] width 178 height 25
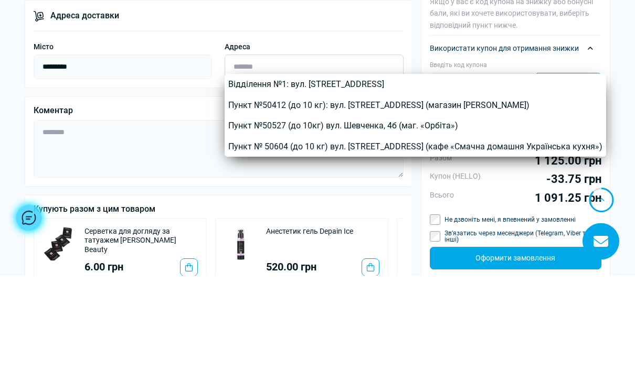
click at [320, 149] on input "Адреса" at bounding box center [314, 161] width 178 height 25
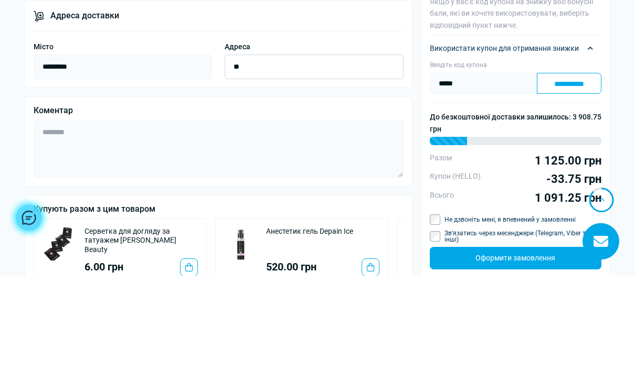
type input "*"
type input "*******"
click at [136, 149] on input "*********" at bounding box center [123, 161] width 178 height 25
type input "*"
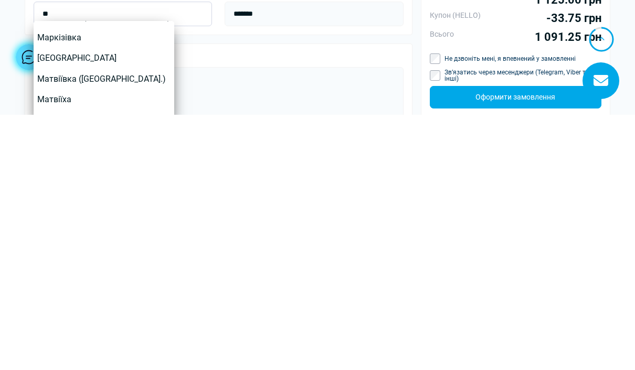
scroll to position [999, 0]
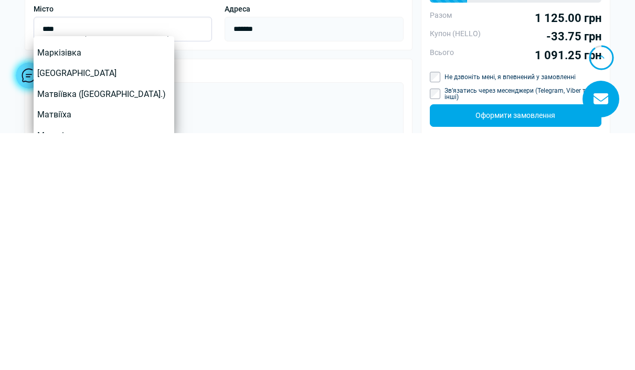
click at [130, 254] on input "****" at bounding box center [123, 266] width 178 height 25
click at [198, 254] on input "****" at bounding box center [123, 266] width 178 height 25
click at [192, 254] on input "****" at bounding box center [123, 266] width 178 height 25
click at [187, 254] on input "****" at bounding box center [123, 266] width 178 height 25
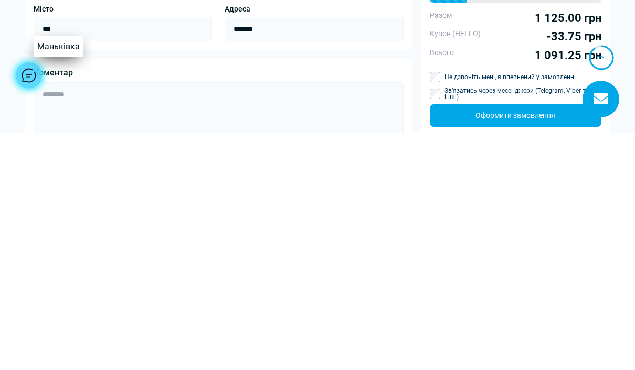
click at [63, 273] on link "Маньківка" at bounding box center [59, 283] width 50 height 21
type input "*********"
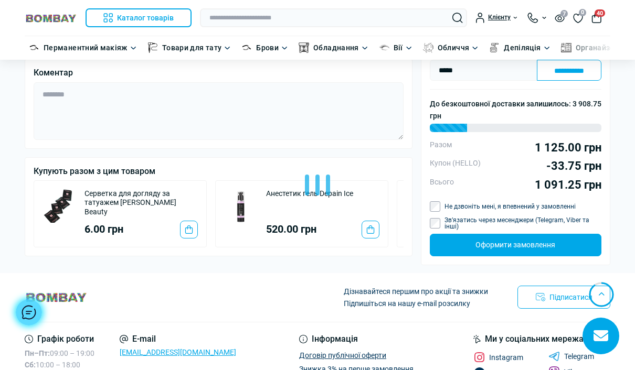
click at [308, 19] on div at bounding box center [317, 185] width 635 height 370
click at [306, 27] on input "text" at bounding box center [333, 17] width 267 height 19
click at [296, 25] on input "text" at bounding box center [333, 17] width 267 height 19
click at [339, 14] on input "text" at bounding box center [333, 17] width 267 height 19
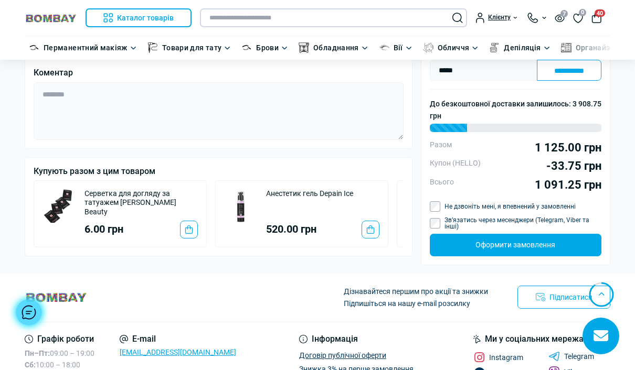
click at [384, 20] on input "text" at bounding box center [333, 17] width 267 height 19
click at [355, 118] on textarea "Коментар" at bounding box center [219, 111] width 370 height 58
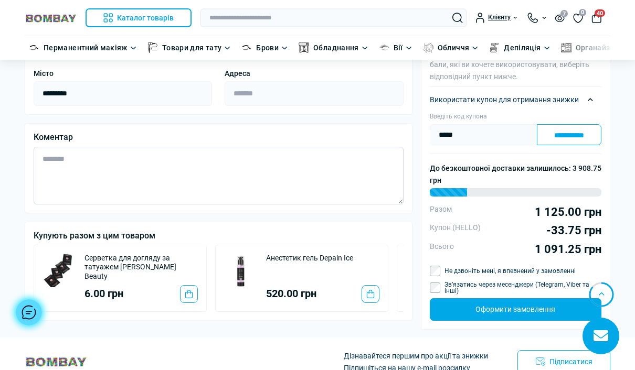
scroll to position [1171, 0]
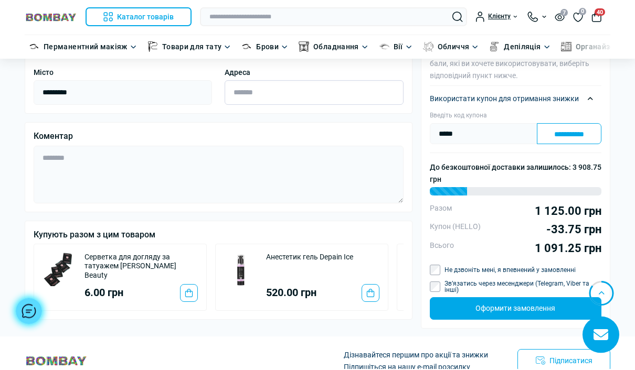
click at [305, 83] on input "Адреса" at bounding box center [314, 94] width 178 height 25
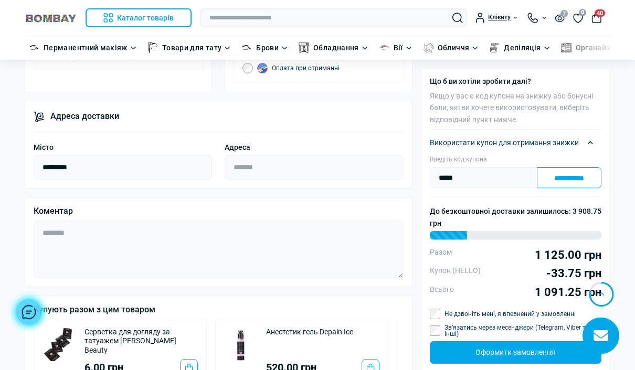
scroll to position [1095, 0]
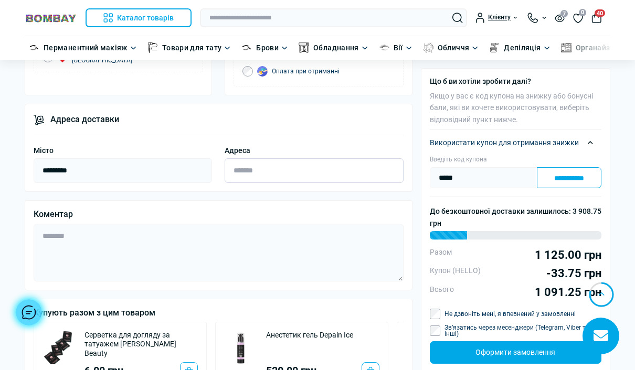
click at [292, 165] on input "Адреса" at bounding box center [314, 170] width 178 height 25
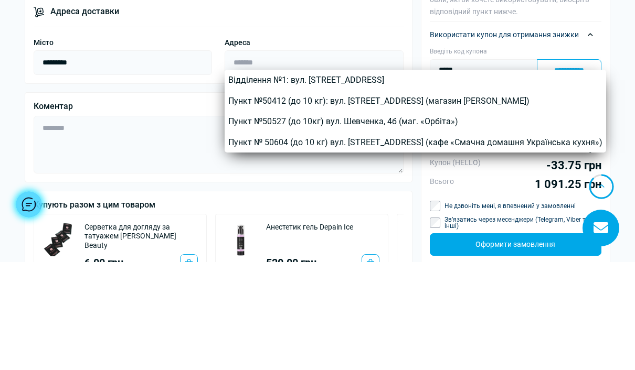
click at [316, 178] on link "Відділення №1: вул. Шпитальна, 2а" at bounding box center [415, 188] width 381 height 21
type input "**********"
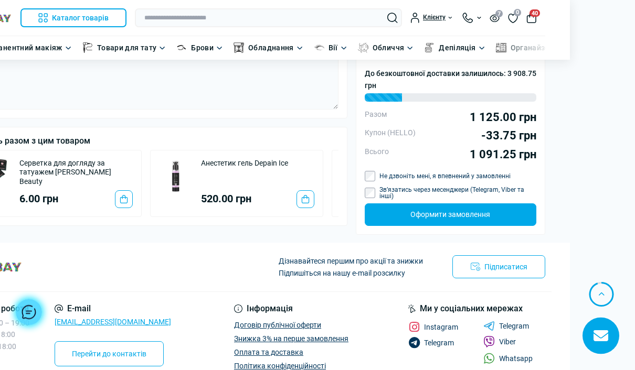
scroll to position [1259, 68]
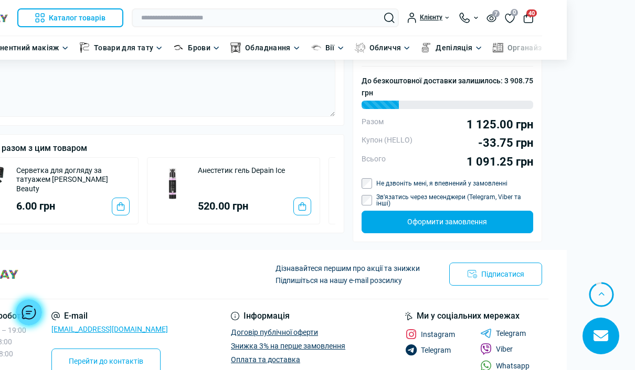
click at [456, 220] on button "Оформити замовлення" at bounding box center [447, 222] width 172 height 22
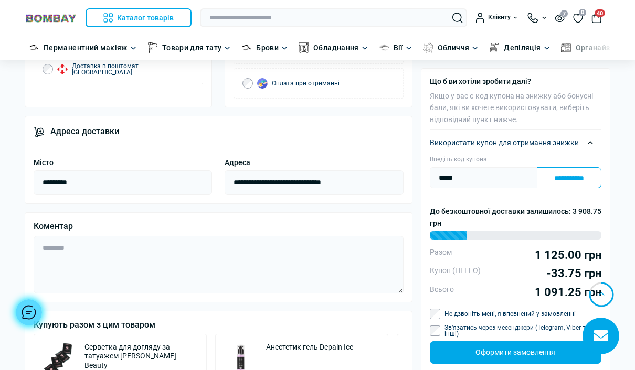
scroll to position [1083, 0]
click at [543, 357] on button "Оформити замовлення" at bounding box center [516, 352] width 172 height 22
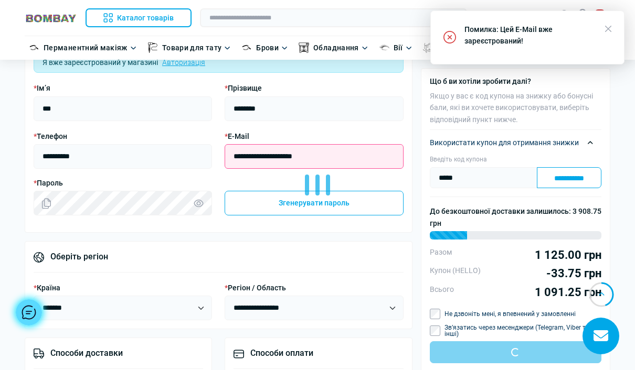
scroll to position [606, 0]
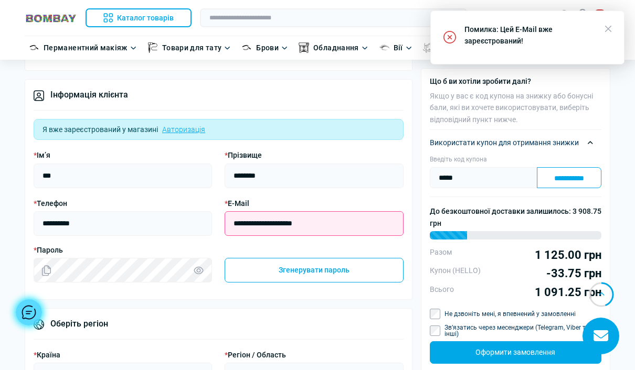
click at [178, 127] on link "Авторизація" at bounding box center [183, 130] width 43 height 12
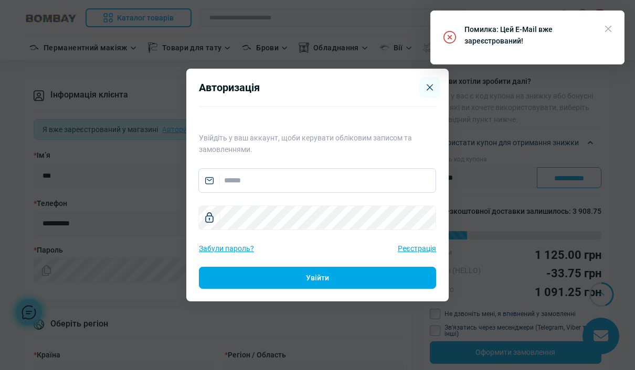
click at [252, 193] on input "email" at bounding box center [317, 180] width 238 height 25
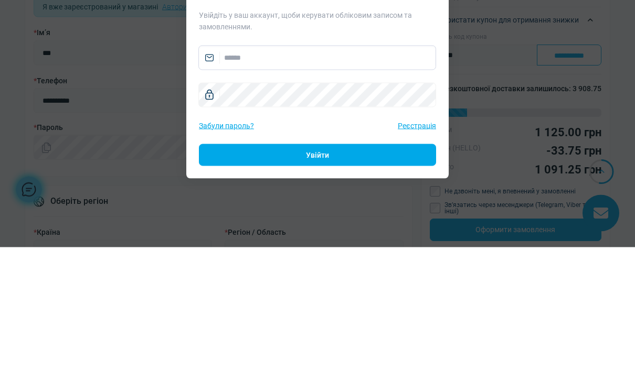
type input "**********"
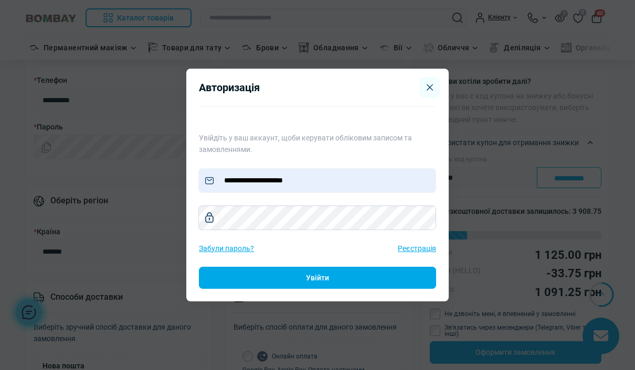
scroll to position [729, 0]
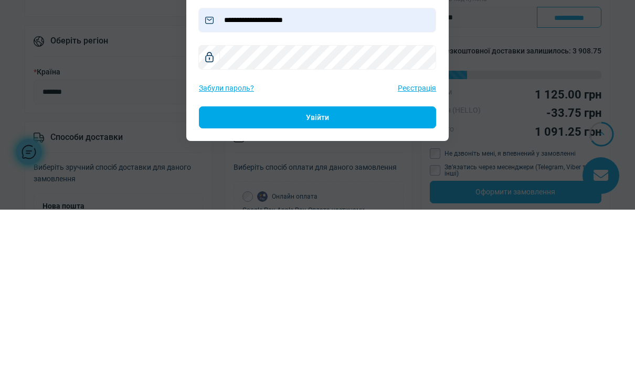
click at [335, 267] on button "Увійти" at bounding box center [317, 278] width 237 height 22
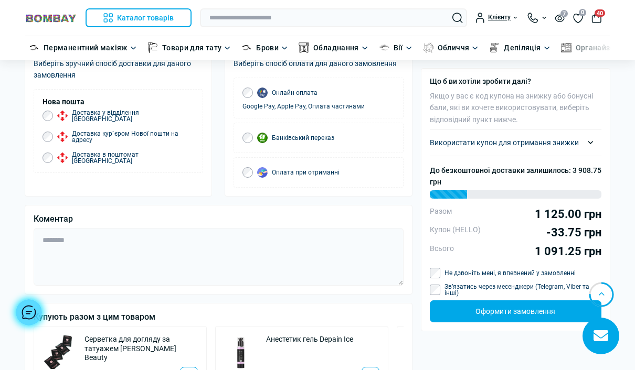
scroll to position [881, 0]
click at [531, 305] on button "Оформити замовлення" at bounding box center [516, 312] width 172 height 22
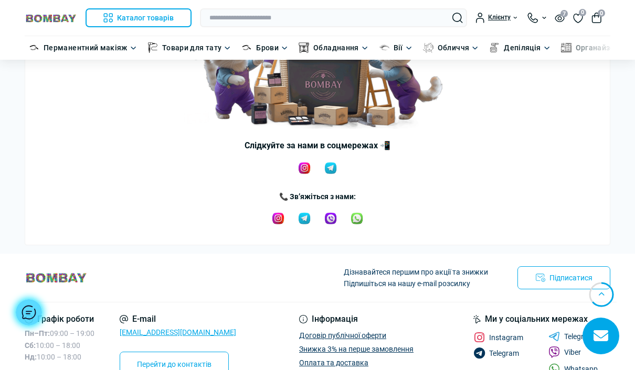
scroll to position [149, 0]
